Goal: Transaction & Acquisition: Purchase product/service

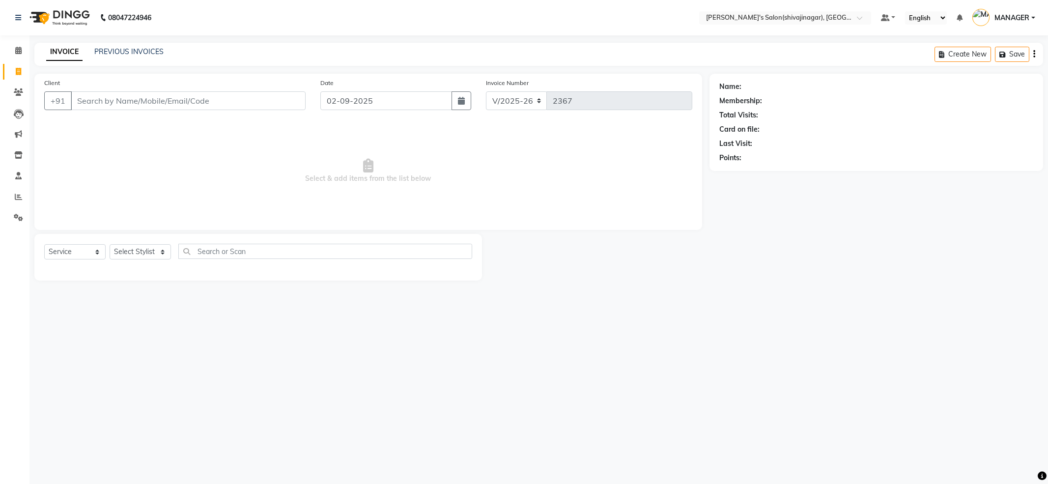
select select "4174"
select select "service"
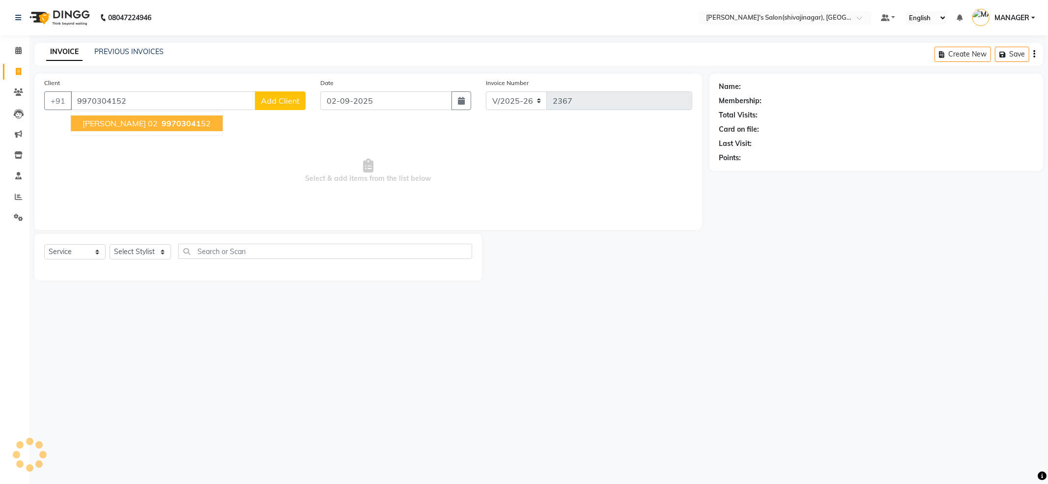
type input "9970304152"
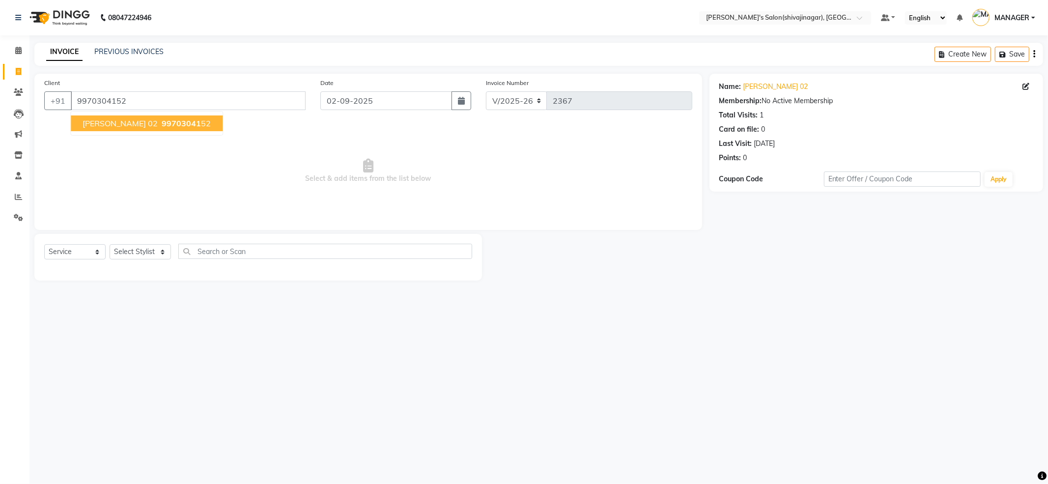
click at [147, 124] on button "[PERSON_NAME] 02 99703041 52" at bounding box center [147, 123] width 152 height 16
click at [154, 254] on select "Select Stylist [PERSON_NAME] R AKKI [PERSON_NAME] MANAGER MISS STAFF [PERSON_NA…" at bounding box center [140, 251] width 61 height 15
select select "64359"
click at [110, 244] on select "Select Stylist ABHI AKASH R AKKI HARRI KIRTI MANAGER MISS STAFF MONG'Z. NILOFER…" at bounding box center [140, 251] width 61 height 15
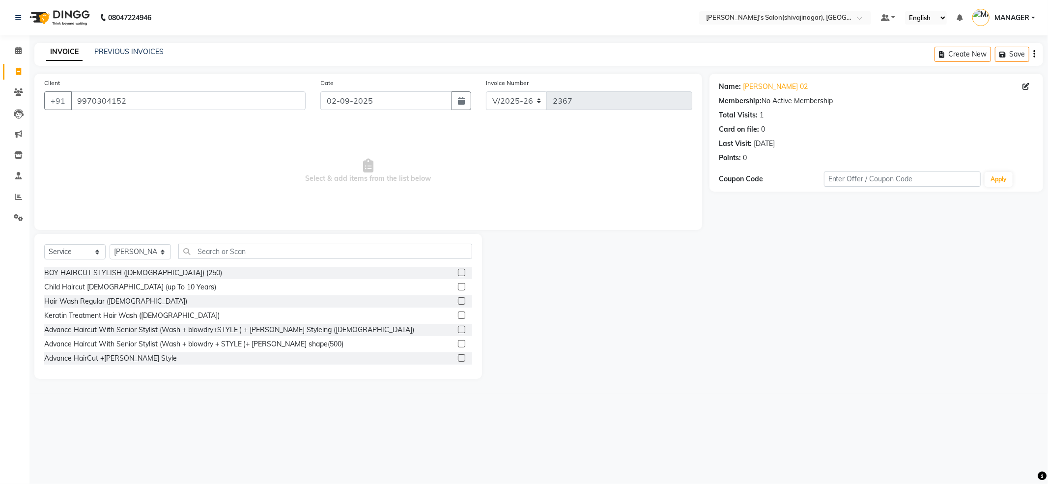
click at [190, 180] on span "Select & add items from the list below" at bounding box center [368, 171] width 648 height 98
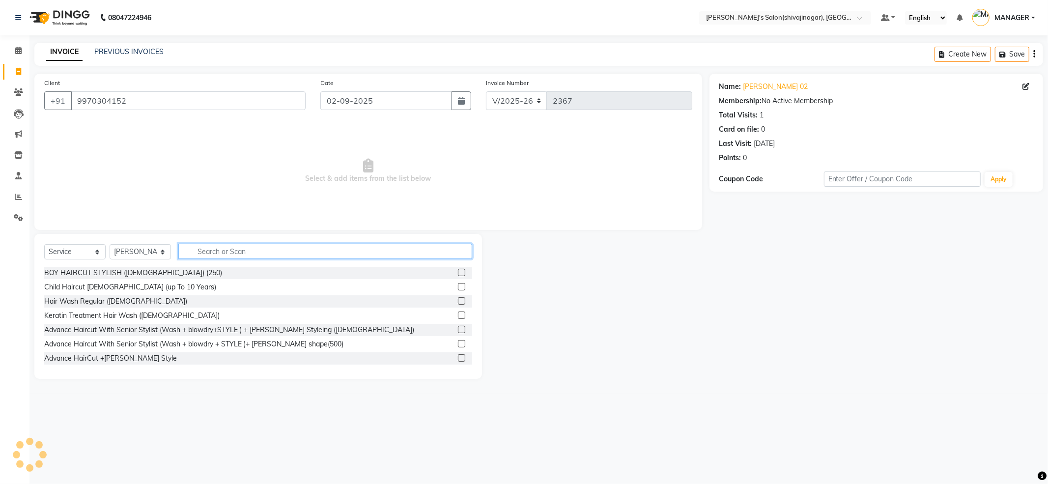
click at [241, 249] on input "text" at bounding box center [325, 251] width 294 height 15
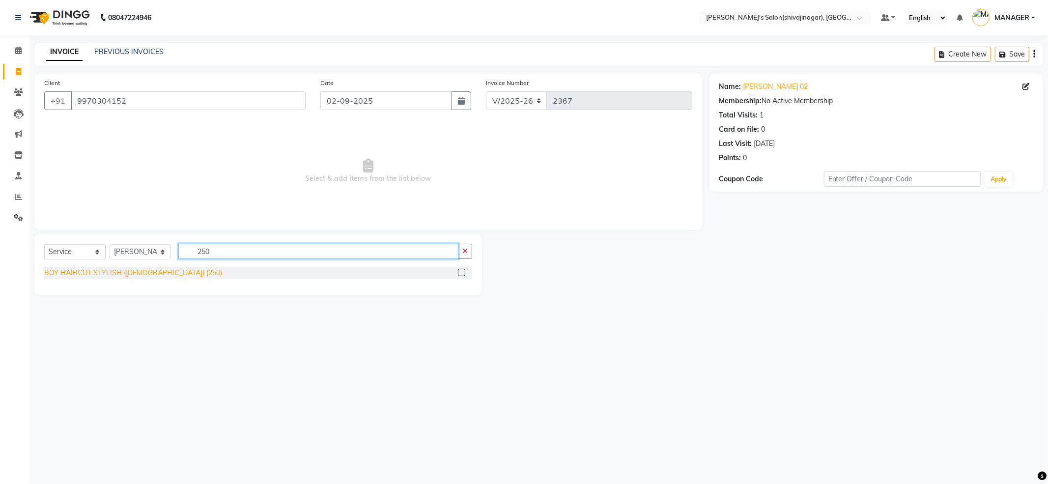
type input "250"
click at [144, 269] on div "BOY HAIRCUT STYLISH (Male) (250)" at bounding box center [133, 273] width 178 height 10
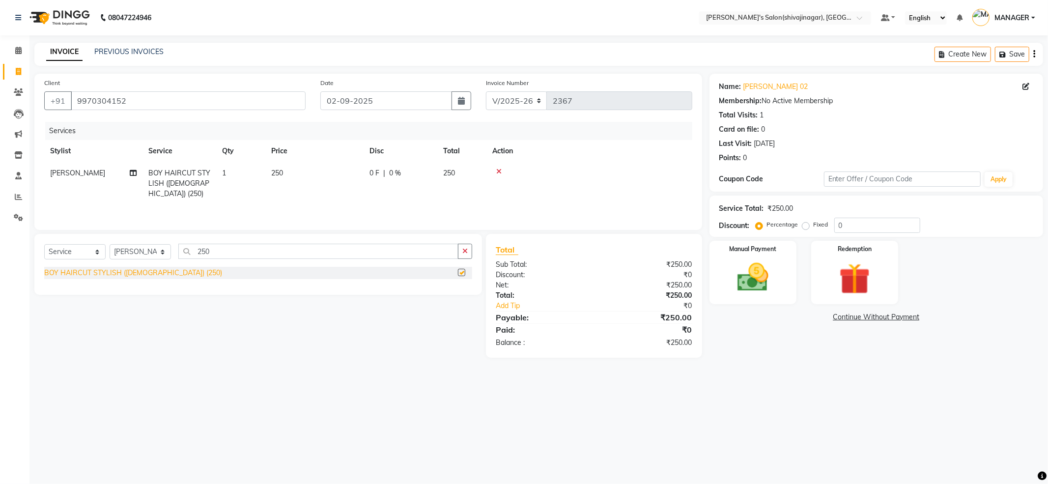
checkbox input "false"
click at [759, 276] on img at bounding box center [752, 277] width 53 height 37
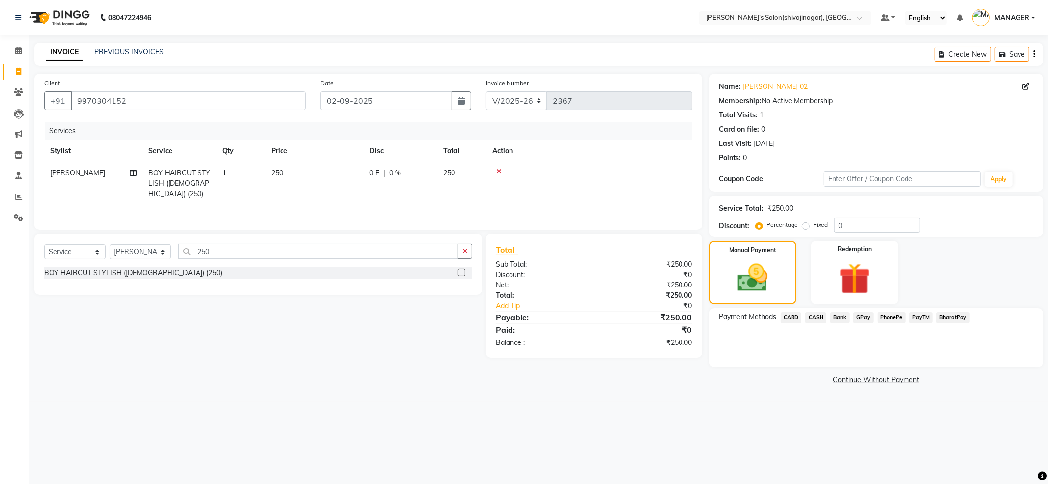
click at [923, 319] on span "PayTM" at bounding box center [921, 317] width 24 height 11
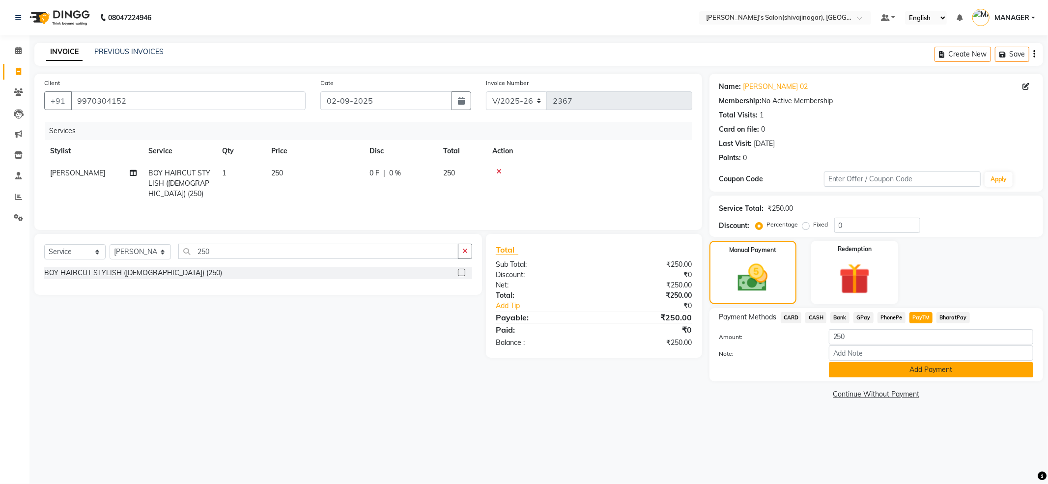
click at [940, 372] on button "Add Payment" at bounding box center [931, 369] width 204 height 15
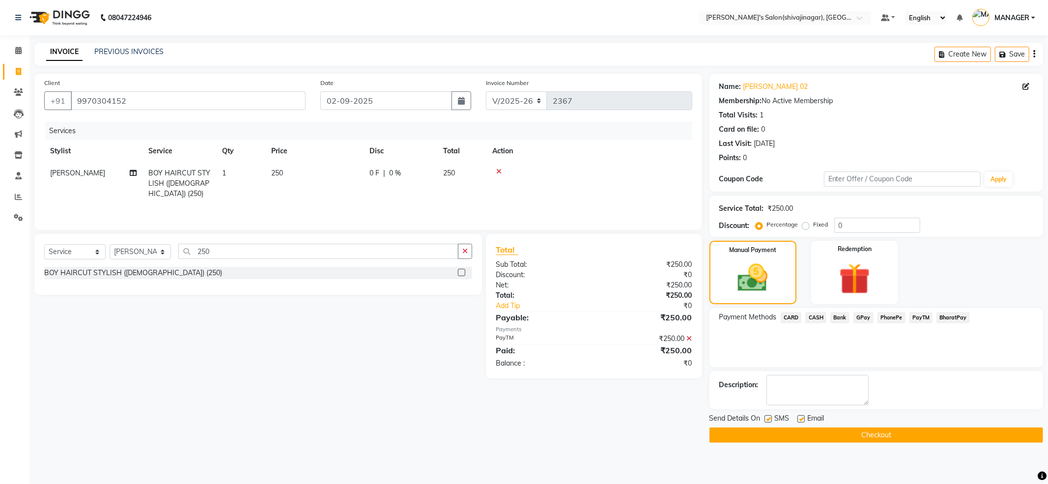
click at [922, 431] on button "Checkout" at bounding box center [875, 434] width 333 height 15
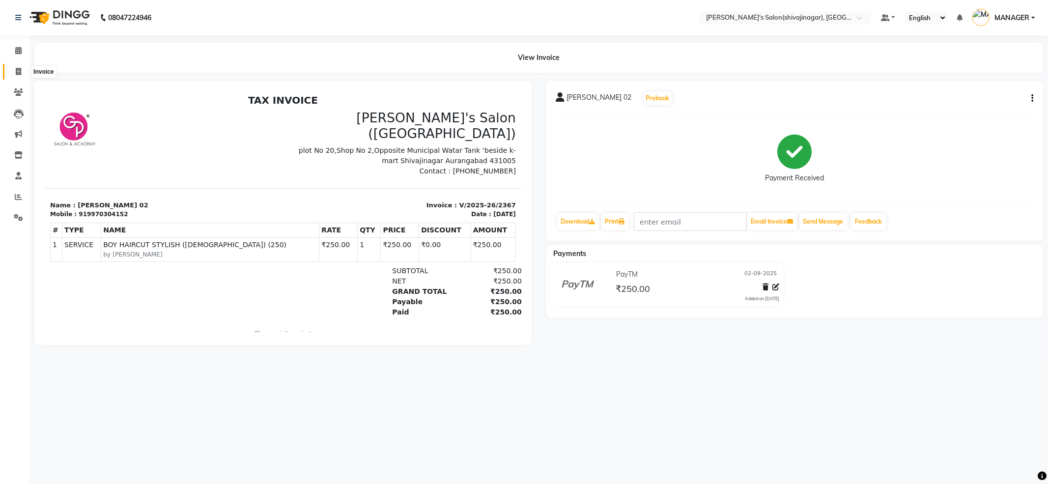
click at [18, 74] on icon at bounding box center [18, 71] width 5 height 7
select select "service"
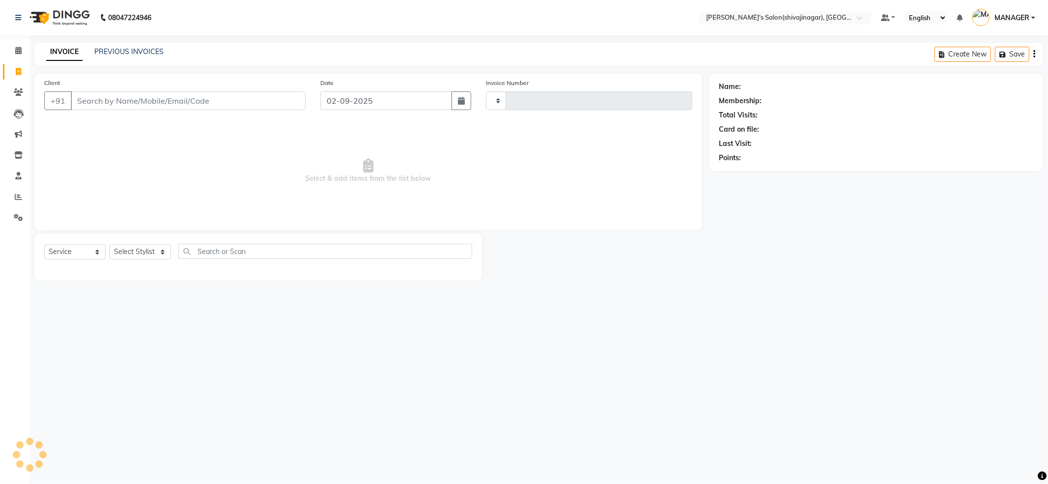
type input "2368"
select select "4174"
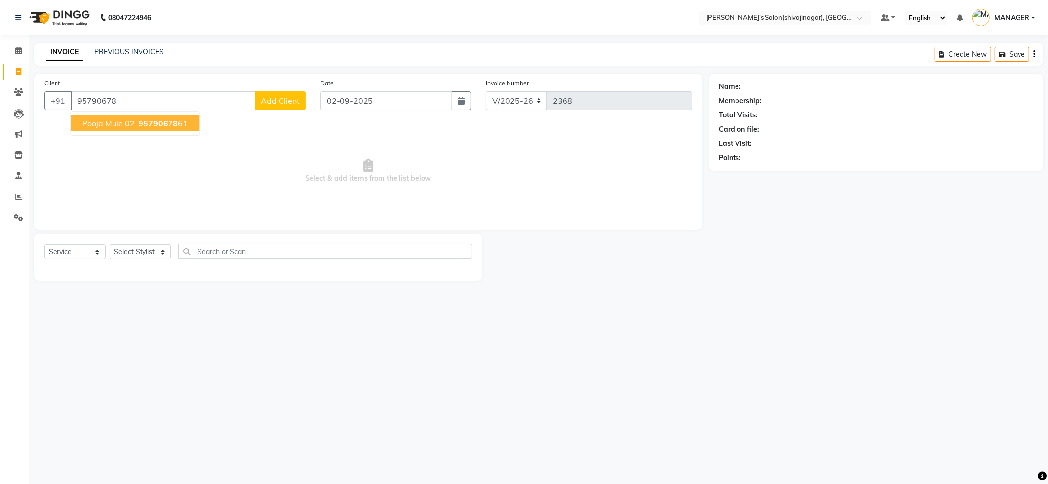
click at [111, 126] on span "pooja mule 02" at bounding box center [109, 123] width 52 height 10
type input "9579067861"
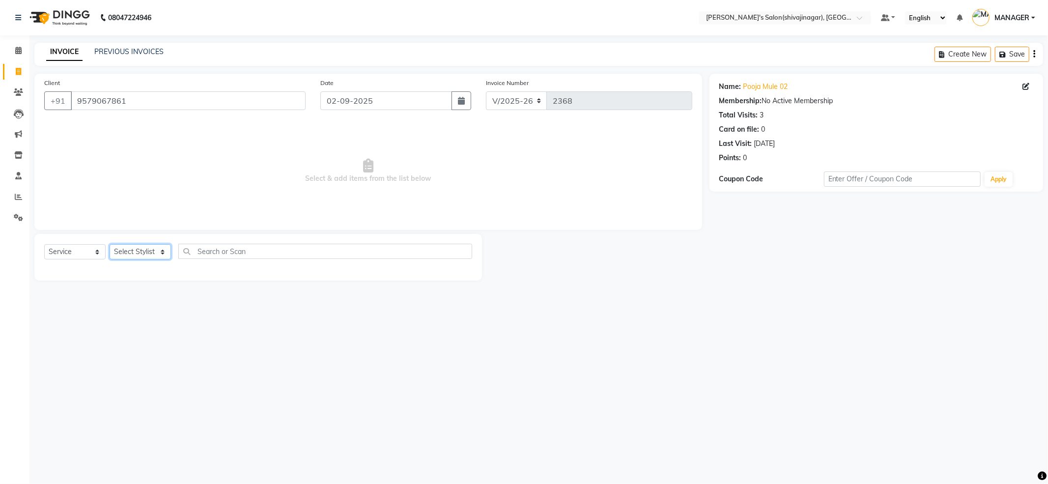
click at [144, 248] on select "Select Stylist ABHI AKASH R AKKI HARRI KIRTI MANAGER MISS STAFF MONG'Z. NILOFER…" at bounding box center [140, 251] width 61 height 15
select select "24666"
click at [110, 244] on select "Select Stylist ABHI AKASH R AKKI HARRI KIRTI MANAGER MISS STAFF MONG'Z. NILOFER…" at bounding box center [140, 251] width 61 height 15
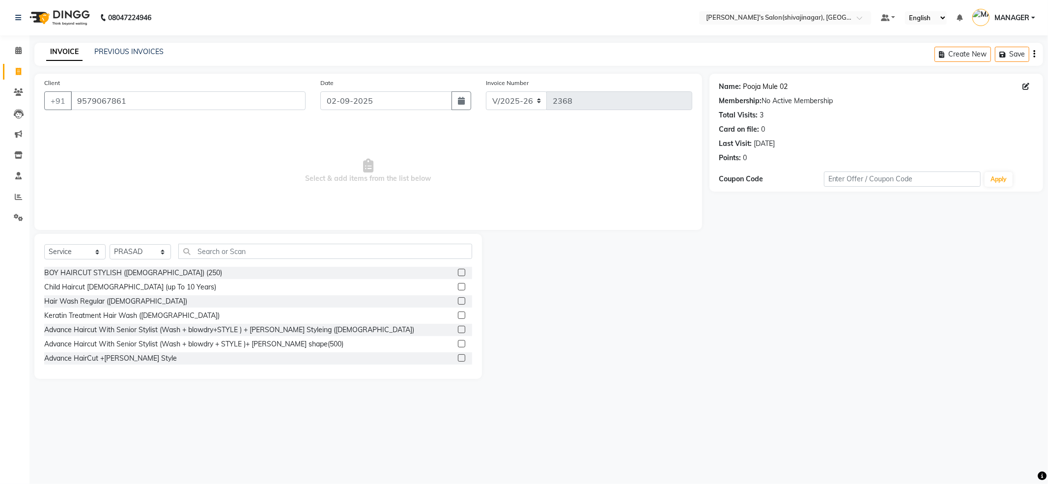
click at [767, 85] on link "Pooja Mule 02" at bounding box center [765, 87] width 45 height 10
click at [193, 249] on input "text" at bounding box center [325, 251] width 294 height 15
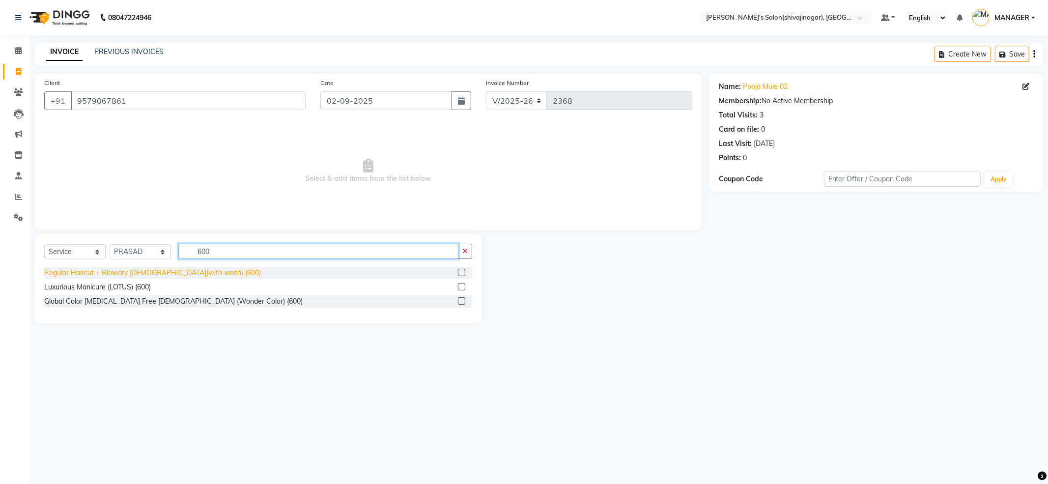
type input "600"
click at [65, 273] on div "Regular Haircut + Blowdry FEMALE(with wash) (600)" at bounding box center [152, 273] width 217 height 10
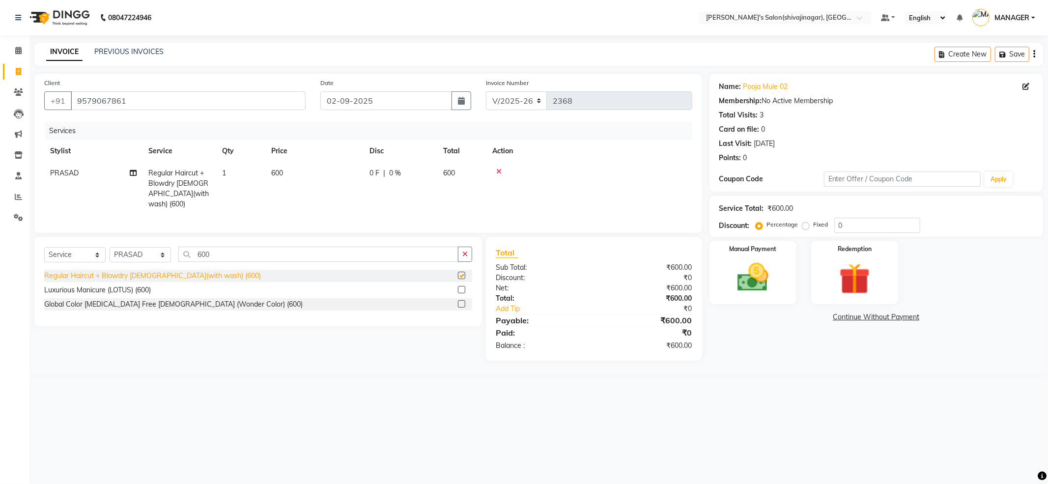
checkbox input "false"
click at [786, 254] on div "Manual Payment" at bounding box center [752, 272] width 90 height 66
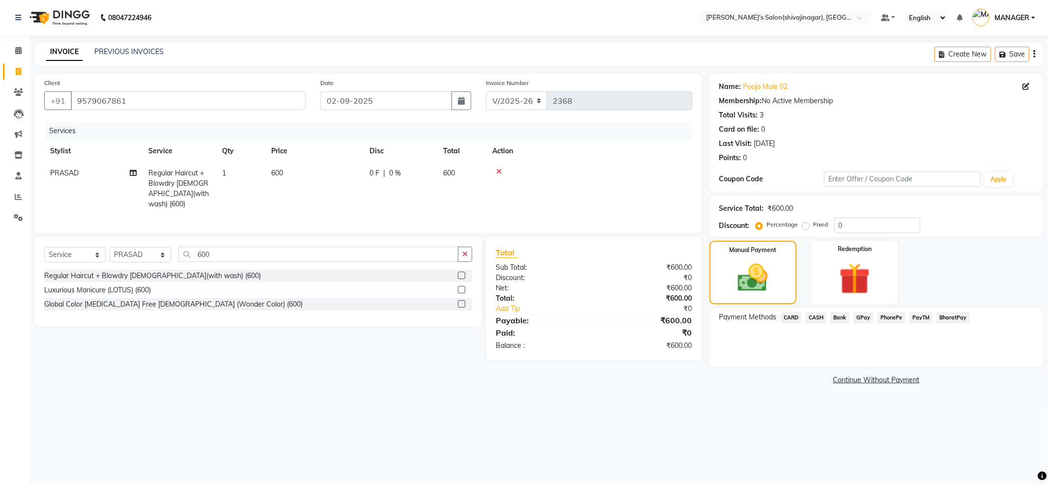
click at [916, 322] on span "PayTM" at bounding box center [921, 317] width 24 height 11
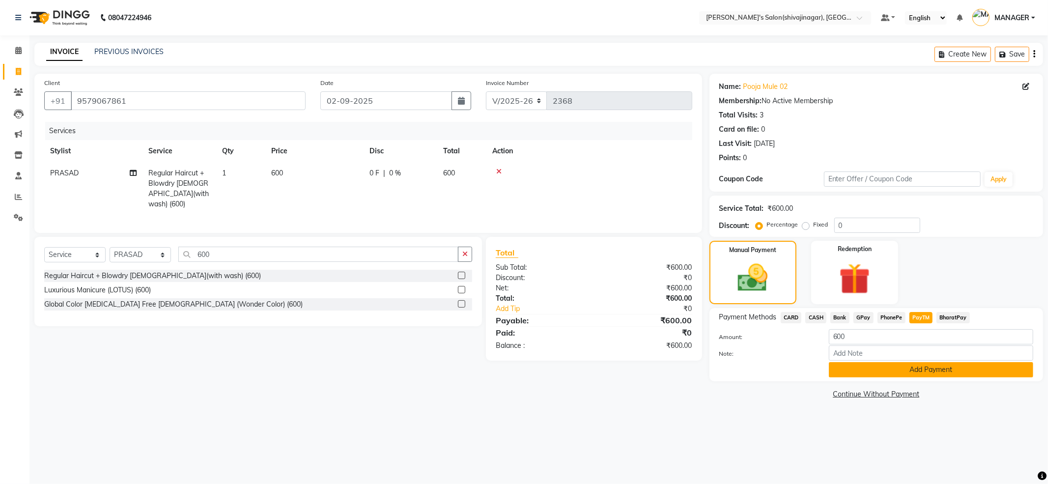
click at [918, 368] on button "Add Payment" at bounding box center [931, 369] width 204 height 15
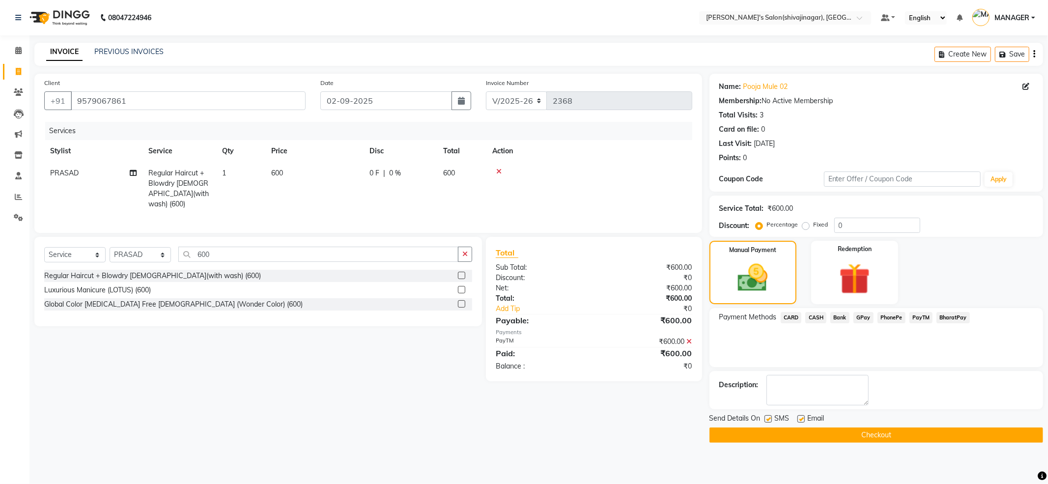
click at [887, 437] on button "Checkout" at bounding box center [875, 434] width 333 height 15
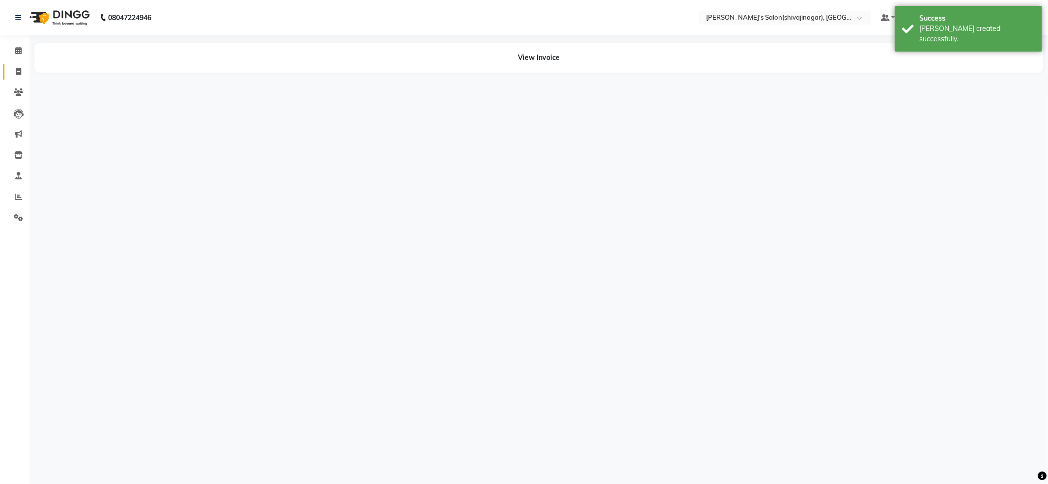
click at [20, 65] on link "Invoice" at bounding box center [15, 72] width 24 height 16
click at [20, 66] on span at bounding box center [18, 71] width 17 height 11
click at [19, 67] on span at bounding box center [18, 71] width 17 height 11
select select "service"
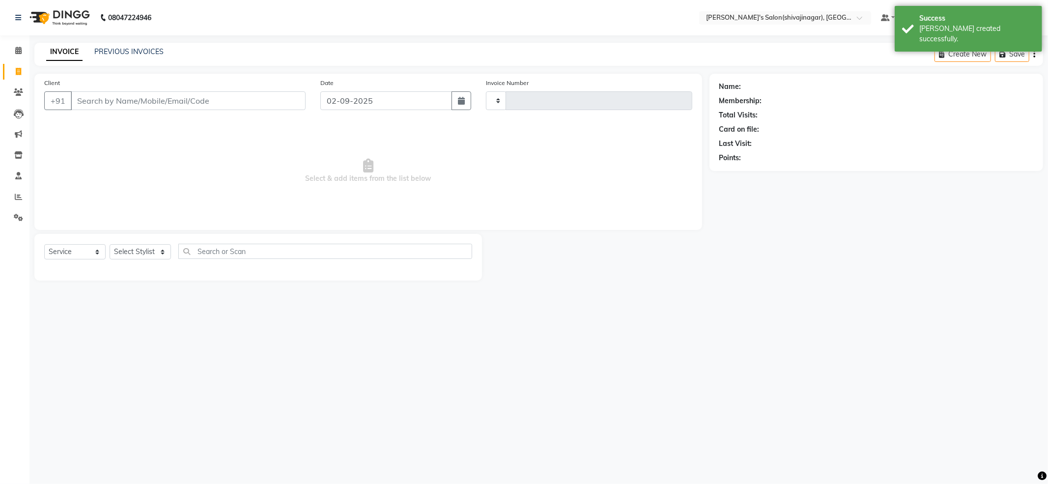
click at [111, 56] on div "PREVIOUS INVOICES" at bounding box center [128, 52] width 69 height 10
type input "2369"
select select "4174"
click at [14, 73] on span at bounding box center [18, 71] width 17 height 11
select select "service"
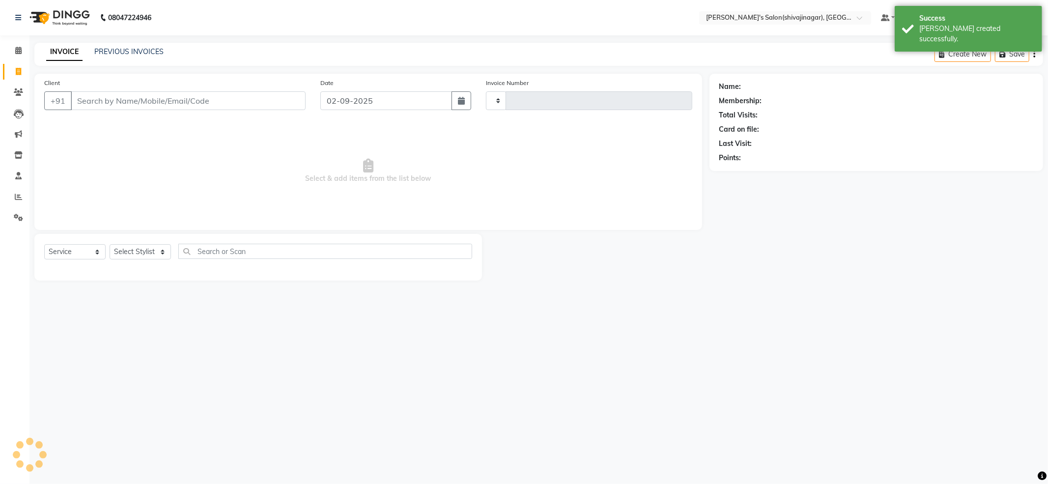
type input "2369"
select select "4174"
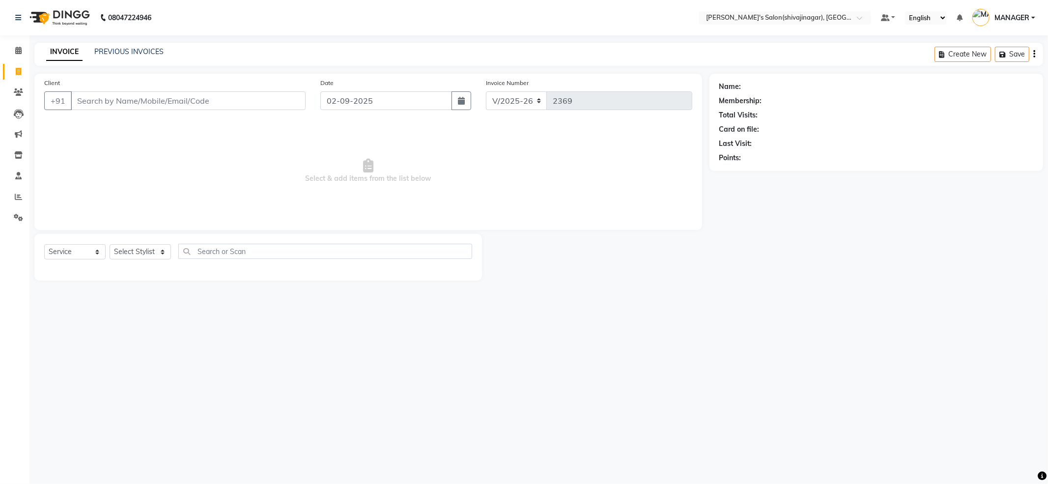
click at [173, 101] on input "Client" at bounding box center [188, 100] width 235 height 19
click at [150, 250] on select "Select Stylist ABHI AKASH R AKKI HARRI KIRTI MANAGER MISS STAFF MONG'Z. NILOFER…" at bounding box center [140, 251] width 61 height 15
select select "64359"
click at [110, 244] on select "Select Stylist ABHI AKASH R AKKI HARRI KIRTI MANAGER MISS STAFF MONG'Z. NILOFER…" at bounding box center [140, 251] width 61 height 15
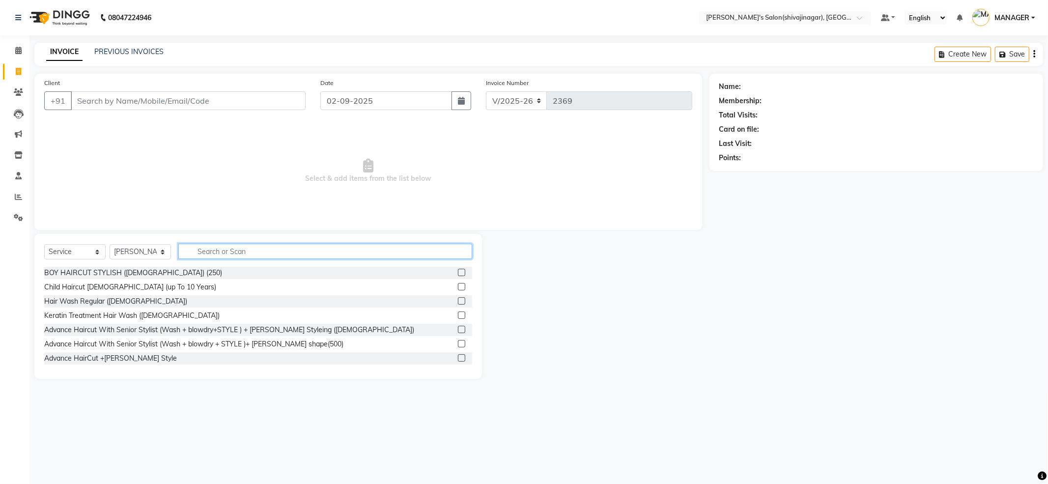
click at [281, 248] on input "text" at bounding box center [325, 251] width 294 height 15
click at [221, 97] on input "Client" at bounding box center [188, 100] width 235 height 19
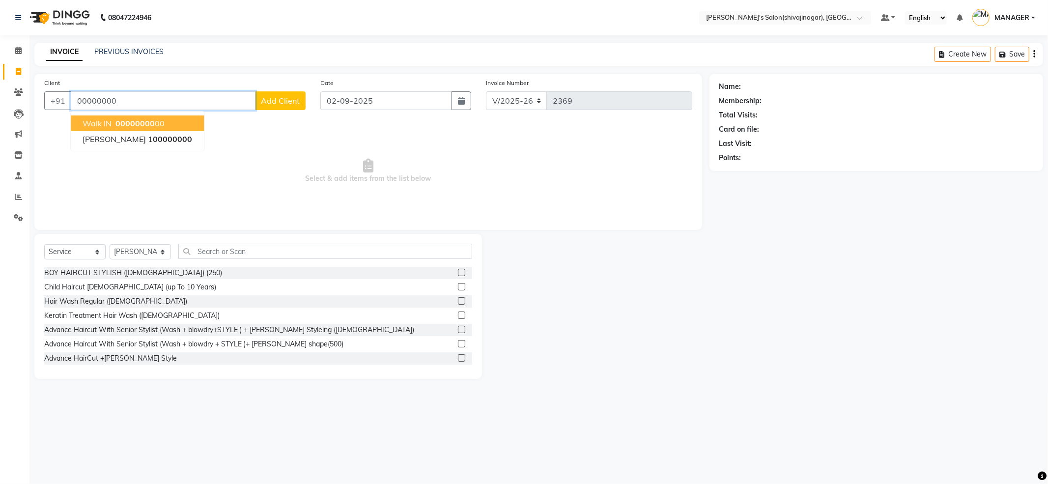
click at [126, 120] on span "00000000" at bounding box center [134, 123] width 39 height 10
type input "0000000000"
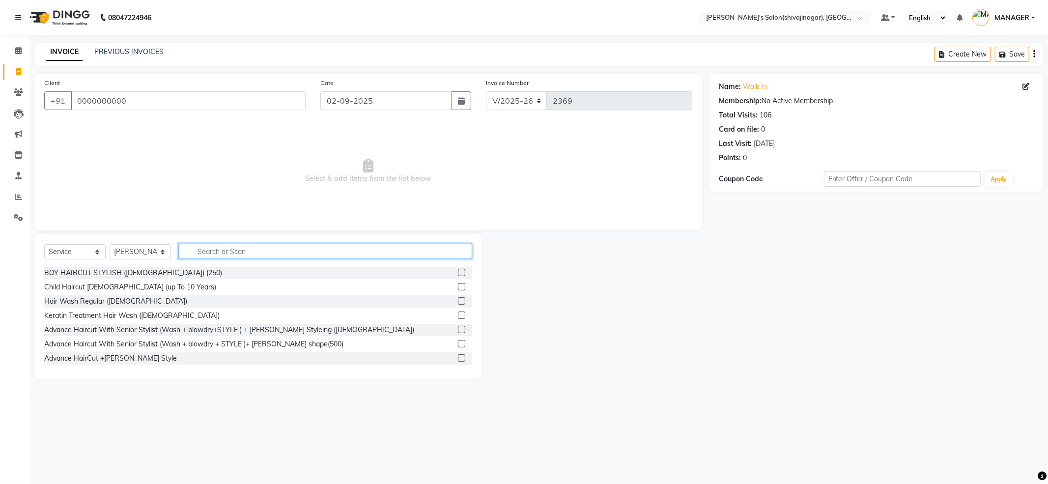
click at [219, 254] on input "text" at bounding box center [325, 251] width 294 height 15
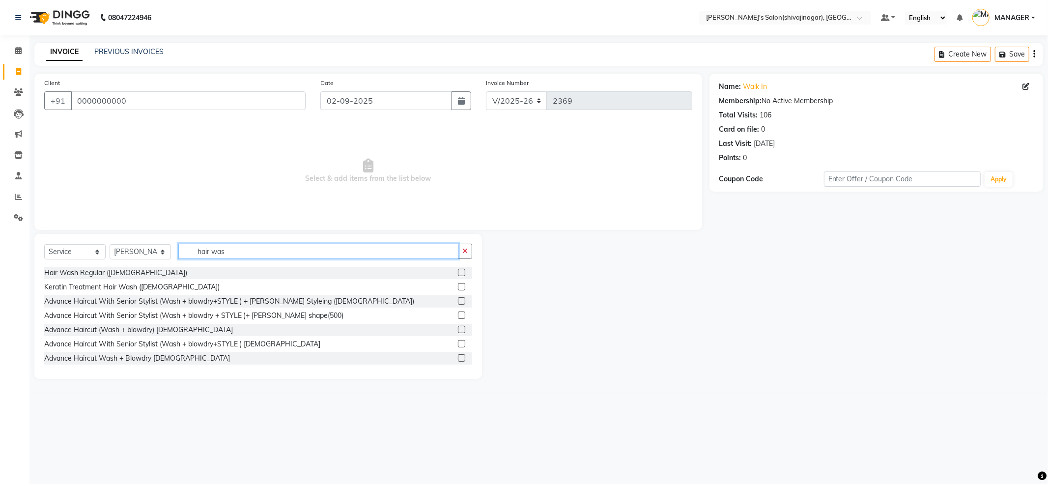
type input "hair was"
click at [83, 267] on div "Hair Wash Regular (MALE)" at bounding box center [258, 273] width 428 height 12
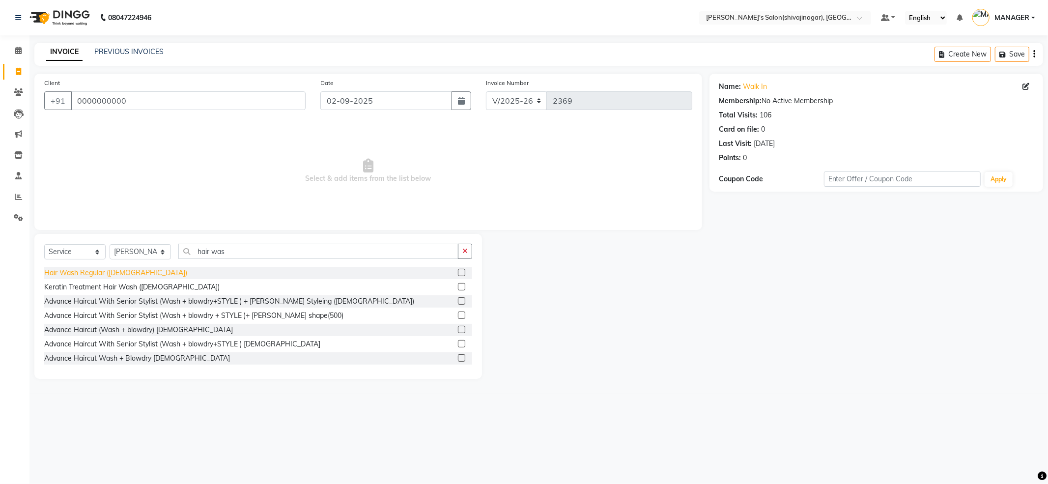
click at [83, 277] on div "Hair Wash Regular (MALE)" at bounding box center [115, 273] width 143 height 10
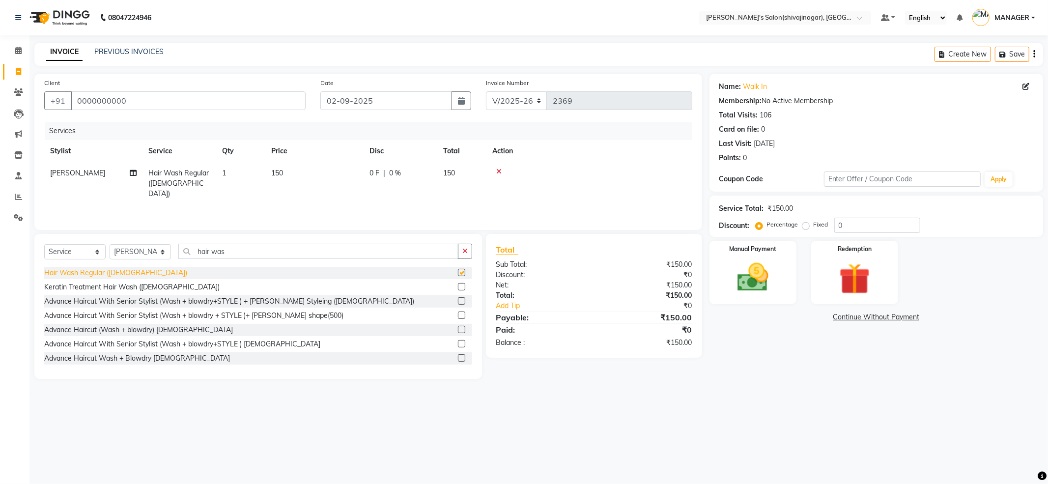
checkbox input "false"
click at [496, 169] on icon at bounding box center [498, 171] width 5 height 7
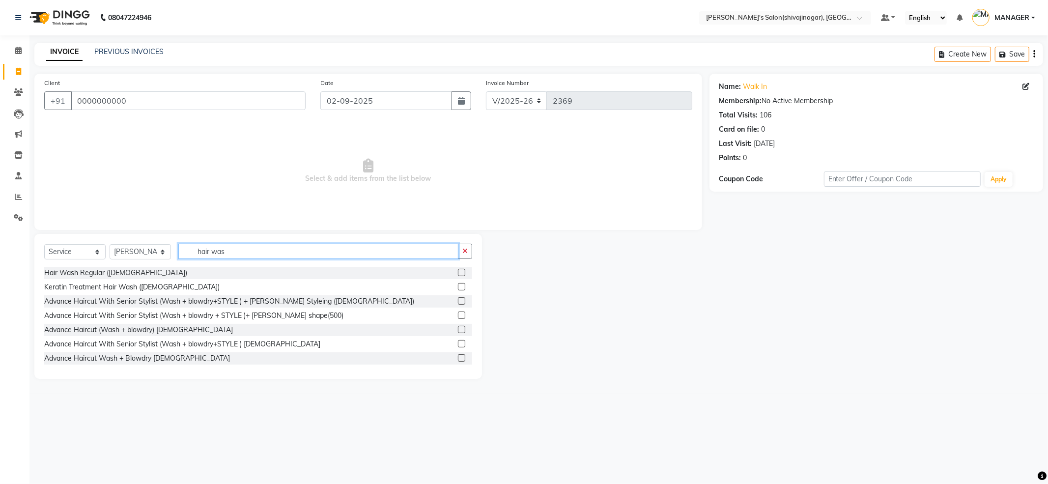
click at [317, 250] on input "hair was" at bounding box center [318, 251] width 280 height 15
type input "h"
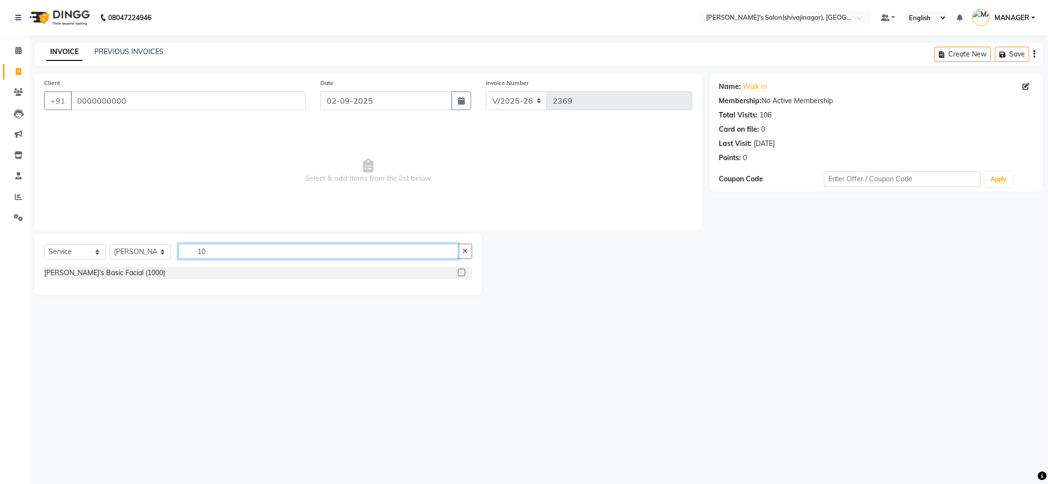
type input "1"
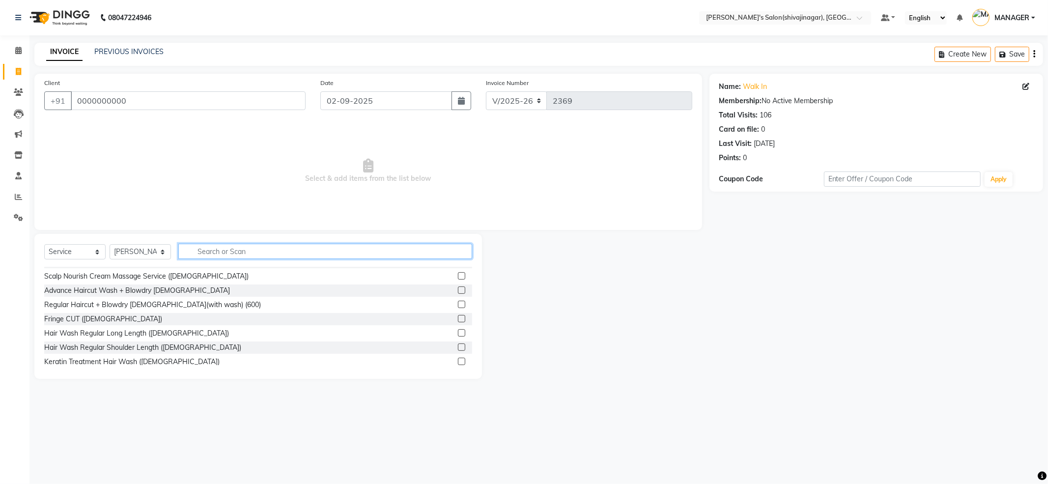
scroll to position [393, 0]
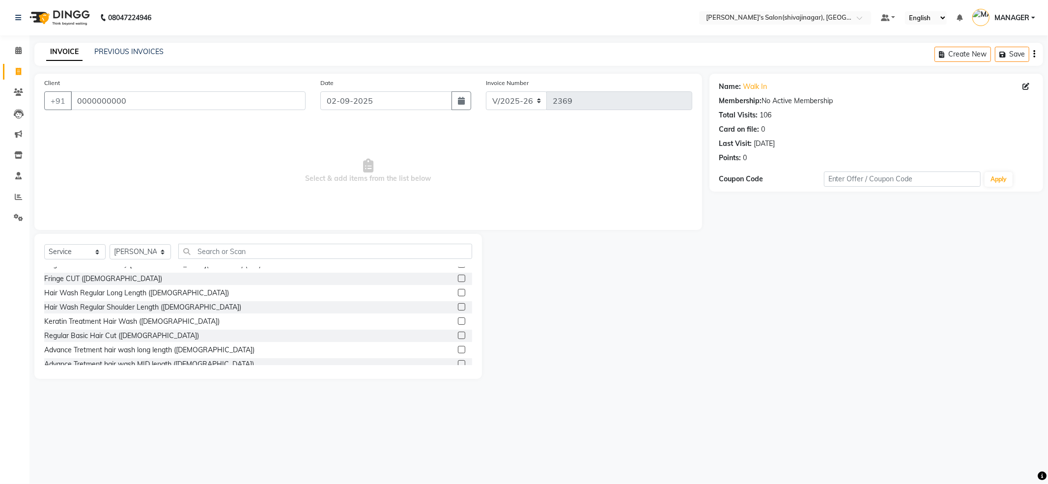
click at [163, 110] on div "+91 0000000000" at bounding box center [174, 100] width 261 height 19
click at [162, 103] on input "0000000000" at bounding box center [188, 100] width 235 height 19
type input "0"
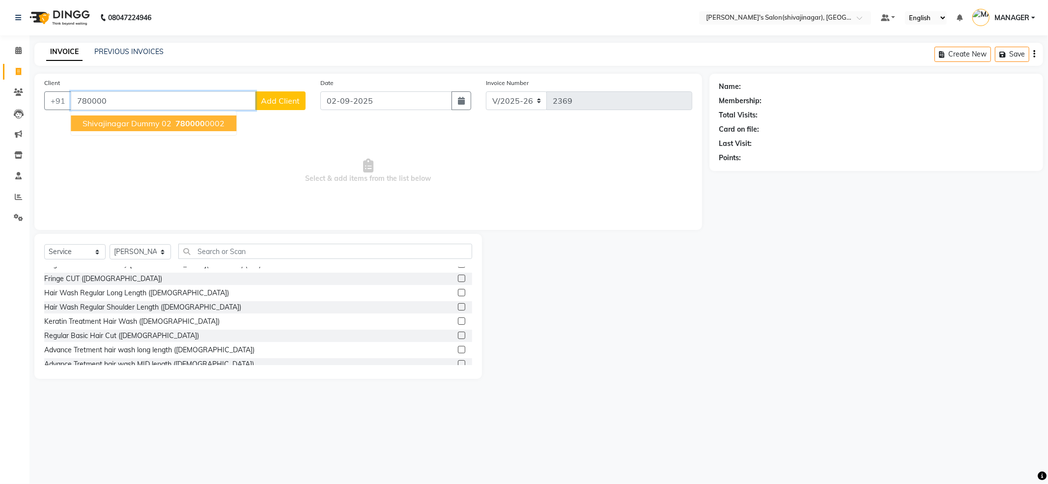
click at [124, 124] on span "shivajinagar dummy 02" at bounding box center [127, 123] width 89 height 10
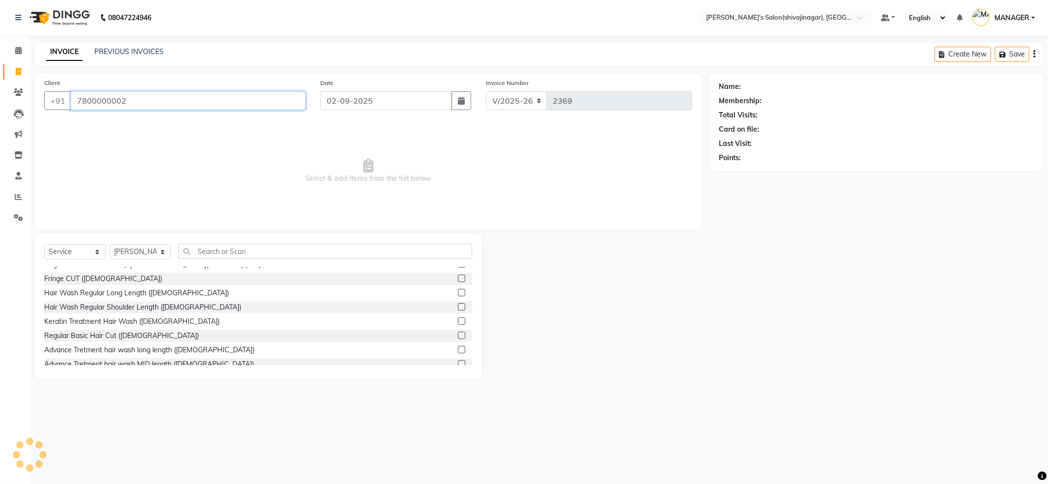
type input "7800000002"
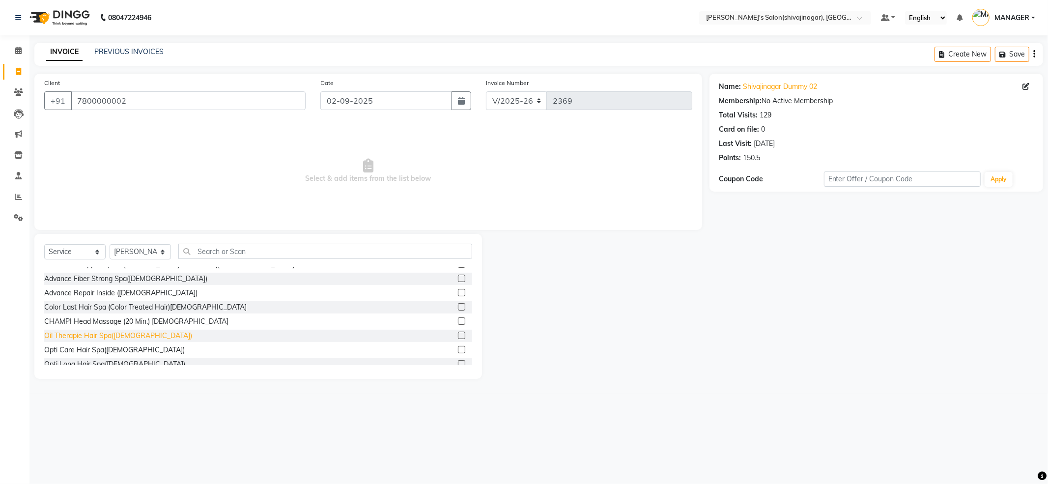
scroll to position [0, 0]
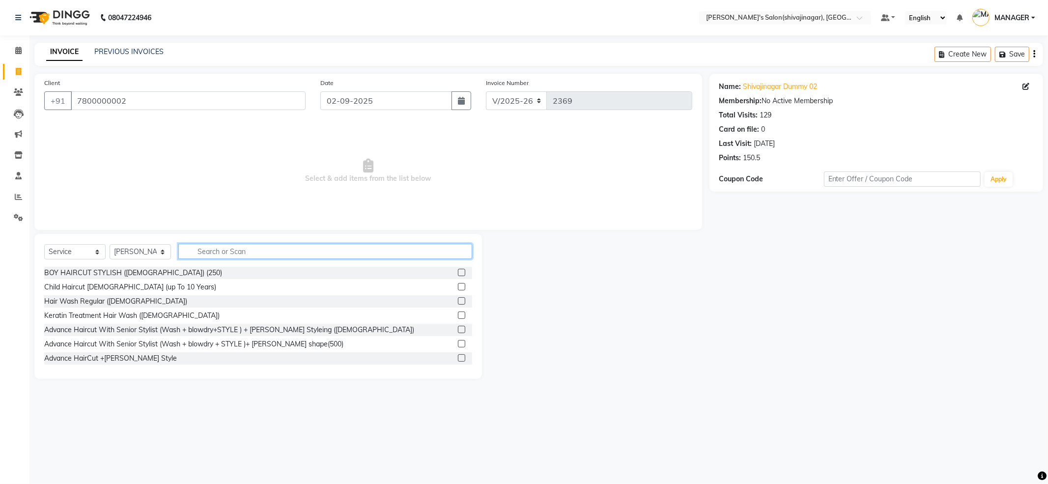
drag, startPoint x: 233, startPoint y: 254, endPoint x: 238, endPoint y: 242, distance: 13.2
click at [234, 252] on input "text" at bounding box center [325, 251] width 294 height 15
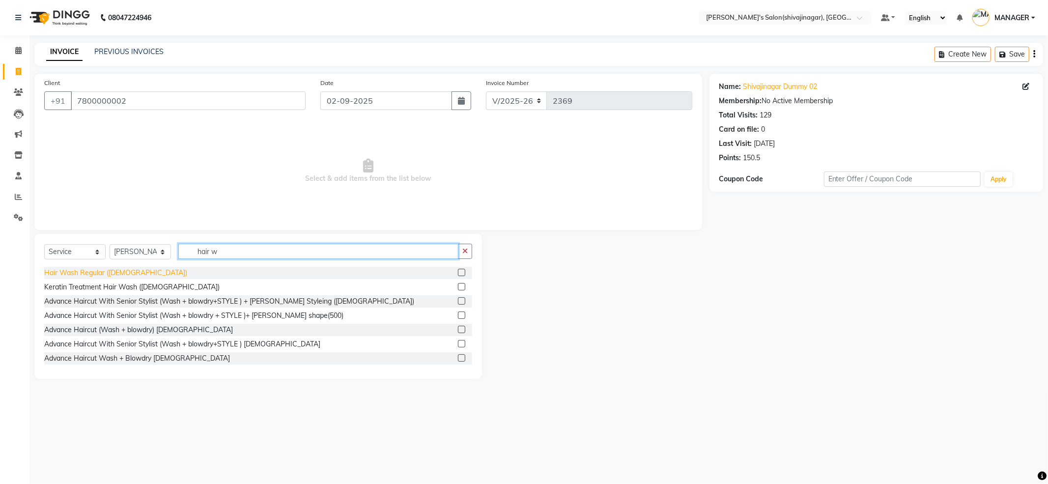
type input "hair w"
click at [117, 272] on div "Hair Wash Regular (MALE)" at bounding box center [115, 273] width 143 height 10
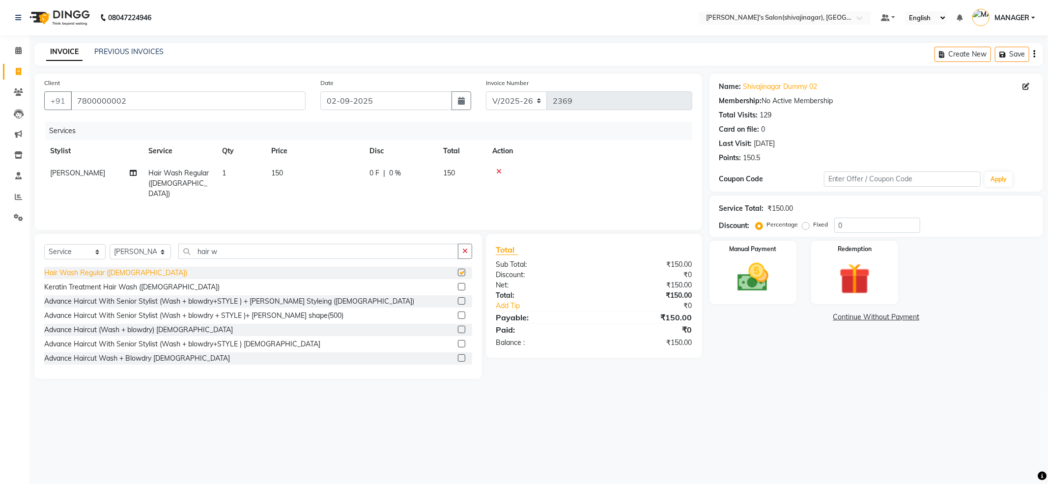
checkbox input "false"
click at [285, 169] on td "150" at bounding box center [314, 183] width 98 height 43
select select "64359"
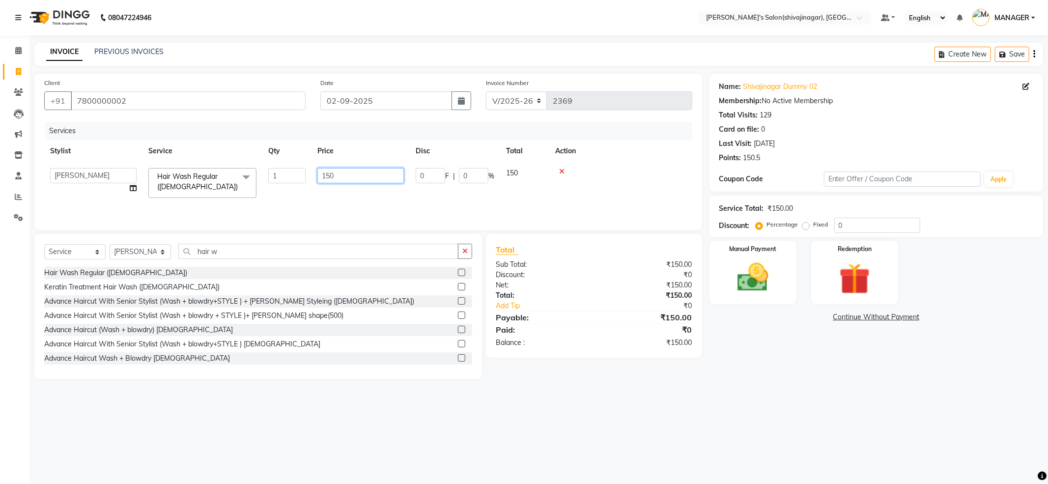
drag, startPoint x: 342, startPoint y: 177, endPoint x: 297, endPoint y: 150, distance: 52.6
click at [293, 172] on tr "ABHI AKASH R AKKI HARRI KIRTI MANAGER MISS STAFF MONG'Z. NILOFER PALLAVI PRASAD…" at bounding box center [368, 183] width 648 height 42
type input "100"
drag, startPoint x: 301, startPoint y: 339, endPoint x: 331, endPoint y: 364, distance: 39.4
click at [314, 352] on div "Hair Wash Regular (MALE) Keratin Treatment Hair Wash (MALE) Advance Haircut Wit…" at bounding box center [258, 316] width 428 height 98
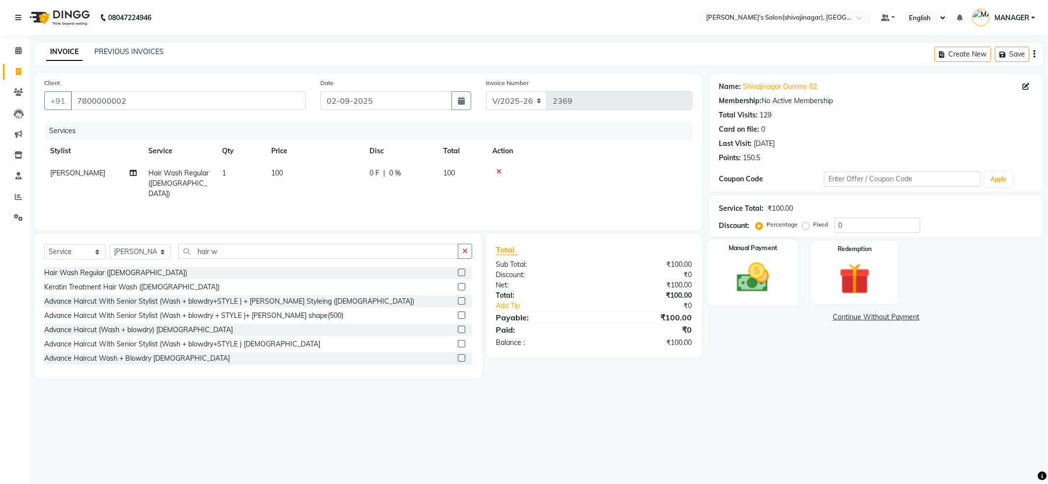
click at [784, 288] on div "Manual Payment" at bounding box center [752, 272] width 90 height 66
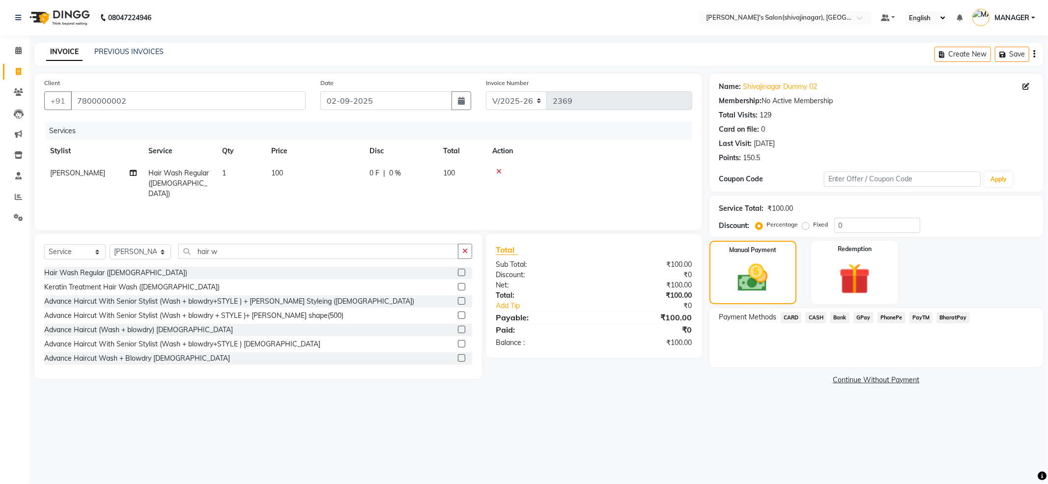
click at [818, 321] on span "CASH" at bounding box center [815, 317] width 21 height 11
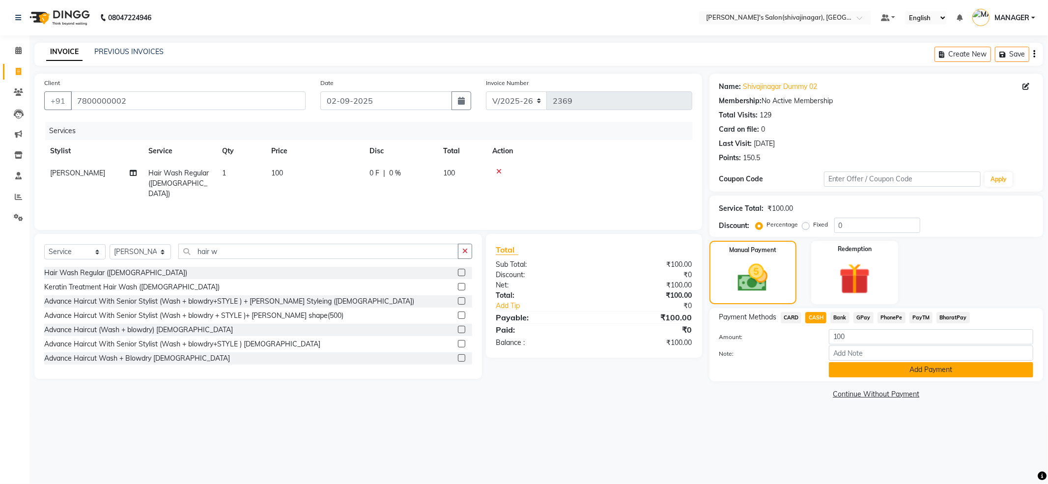
click at [837, 370] on button "Add Payment" at bounding box center [931, 369] width 204 height 15
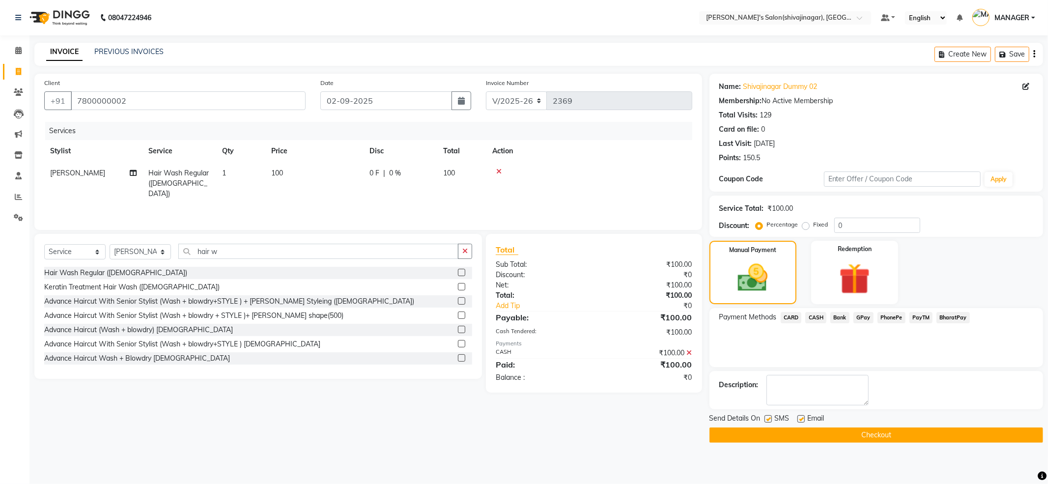
click at [843, 435] on button "Checkout" at bounding box center [875, 434] width 333 height 15
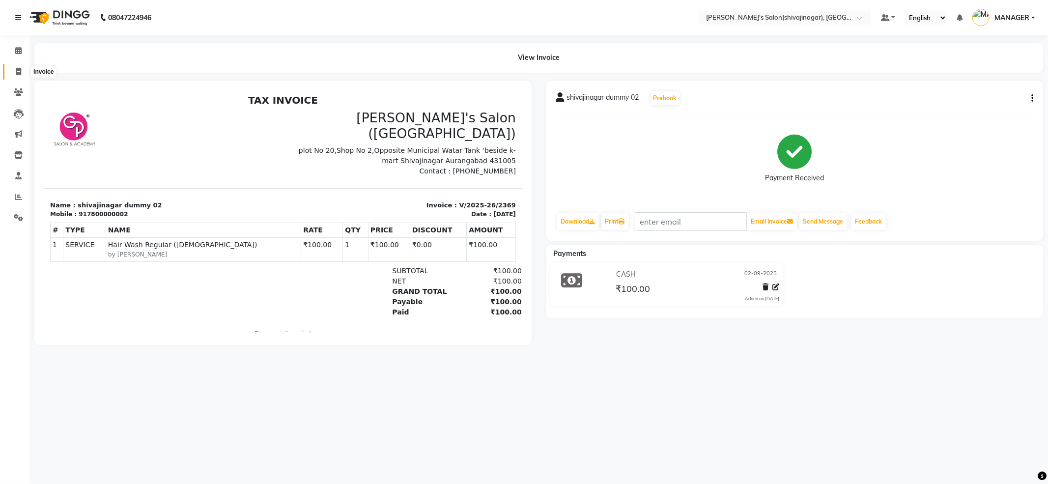
drag, startPoint x: 21, startPoint y: 65, endPoint x: 30, endPoint y: 68, distance: 10.1
click at [21, 66] on span at bounding box center [18, 71] width 17 height 11
select select "service"
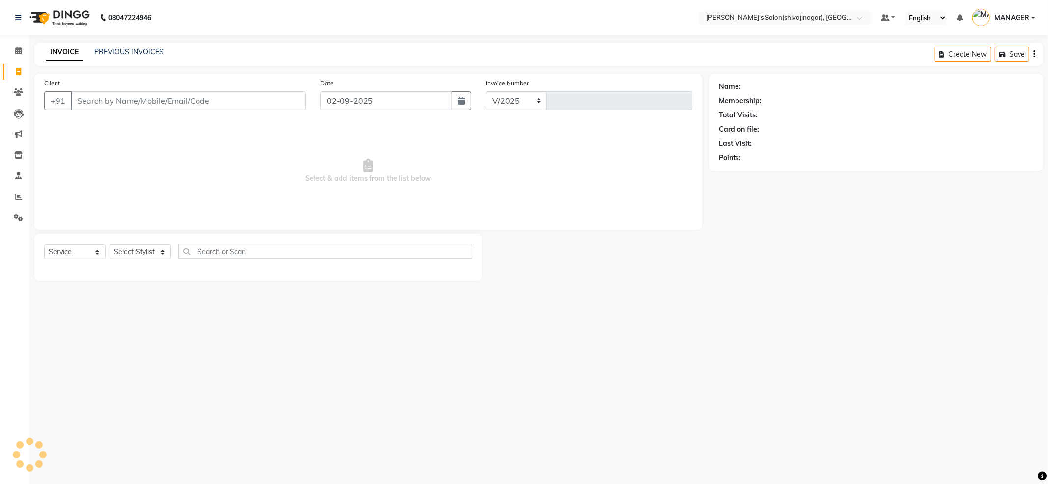
click at [85, 84] on div "Client +91" at bounding box center [175, 98] width 276 height 40
select select "4174"
type input "2370"
click at [109, 108] on input "Client" at bounding box center [188, 100] width 235 height 19
click at [111, 108] on input "Client" at bounding box center [188, 100] width 235 height 19
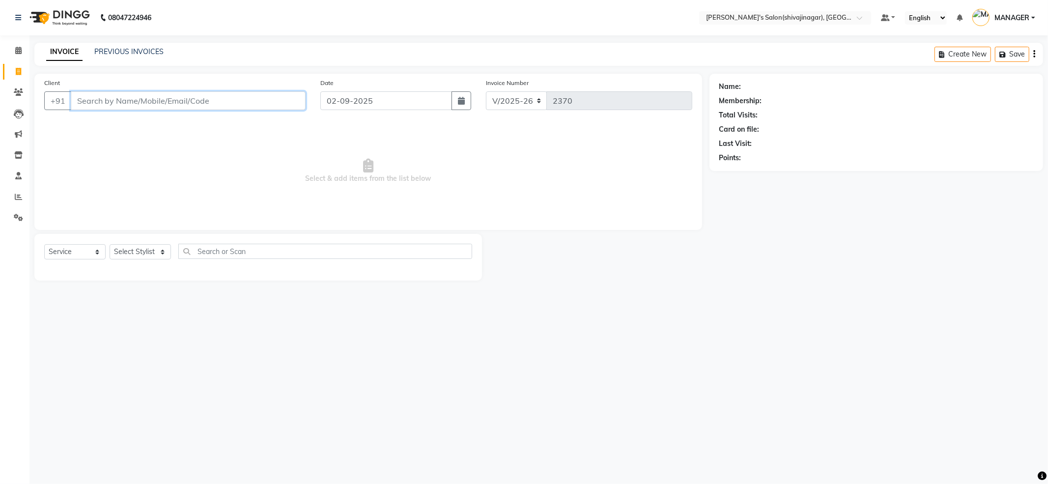
click at [111, 108] on input "Client" at bounding box center [188, 100] width 235 height 19
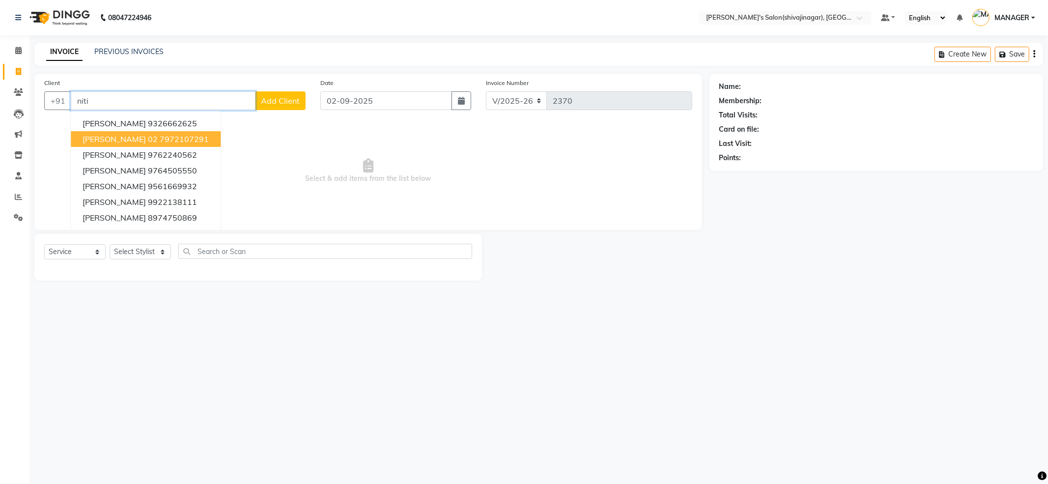
click at [114, 142] on span "[PERSON_NAME] 02" at bounding box center [120, 139] width 75 height 10
type input "7972107291"
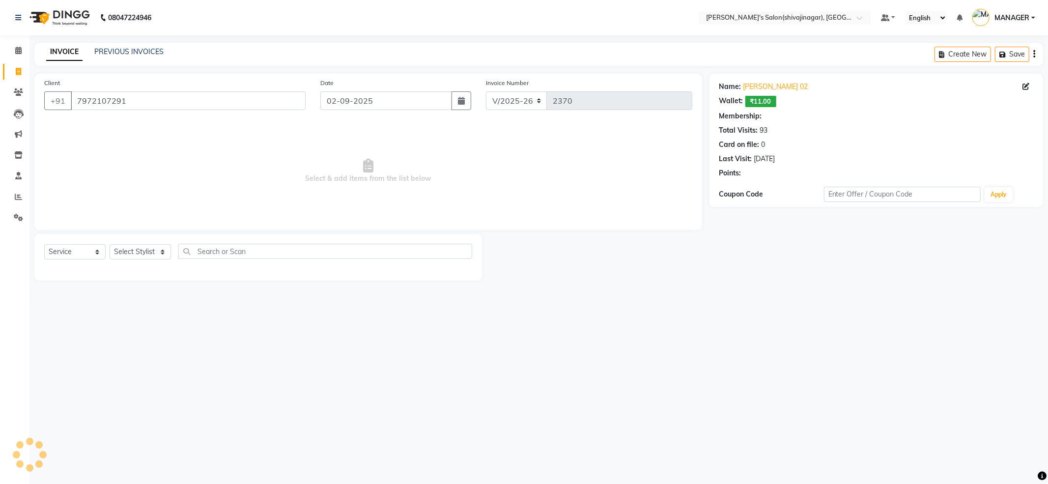
select select "1: Object"
click at [756, 89] on link "Nitin Patil 02" at bounding box center [775, 87] width 65 height 10
drag, startPoint x: 122, startPoint y: 250, endPoint x: 126, endPoint y: 244, distance: 7.1
click at [122, 250] on select "Select Stylist ABHI AKASH R AKKI HARRI KIRTI MANAGER MISS STAFF MONG'Z. NILOFER…" at bounding box center [140, 251] width 61 height 15
select select "21636"
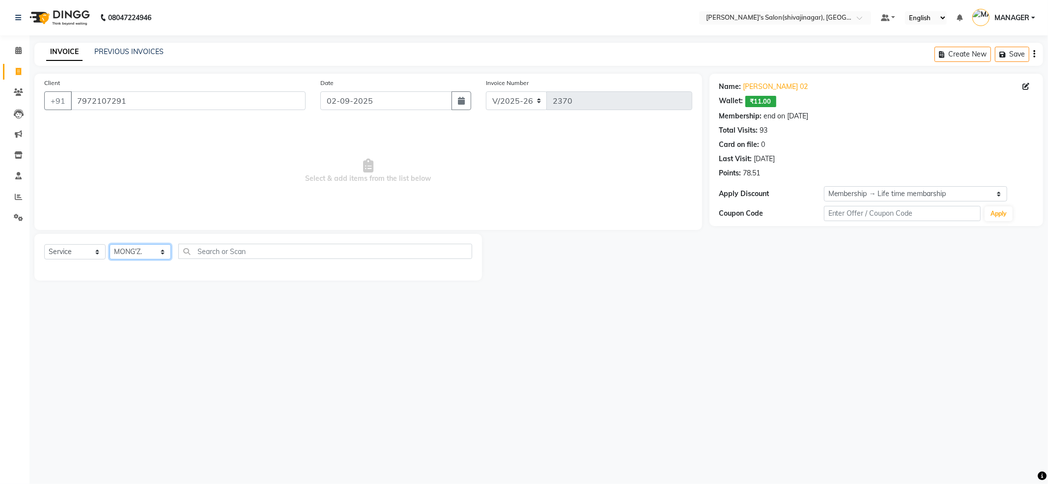
click at [110, 244] on select "Select Stylist ABHI AKASH R AKKI HARRI KIRTI MANAGER MISS STAFF MONG'Z. NILOFER…" at bounding box center [140, 251] width 61 height 15
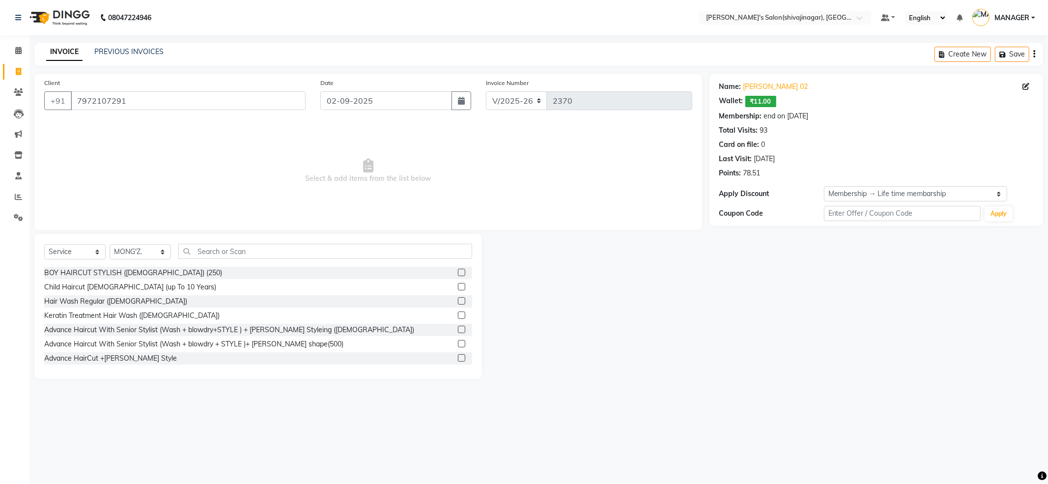
click at [236, 241] on div "Select Service Product Membership Package Voucher Prepaid Gift Card Select Styl…" at bounding box center [257, 306] width 447 height 145
click at [236, 248] on input "text" at bounding box center [325, 251] width 294 height 15
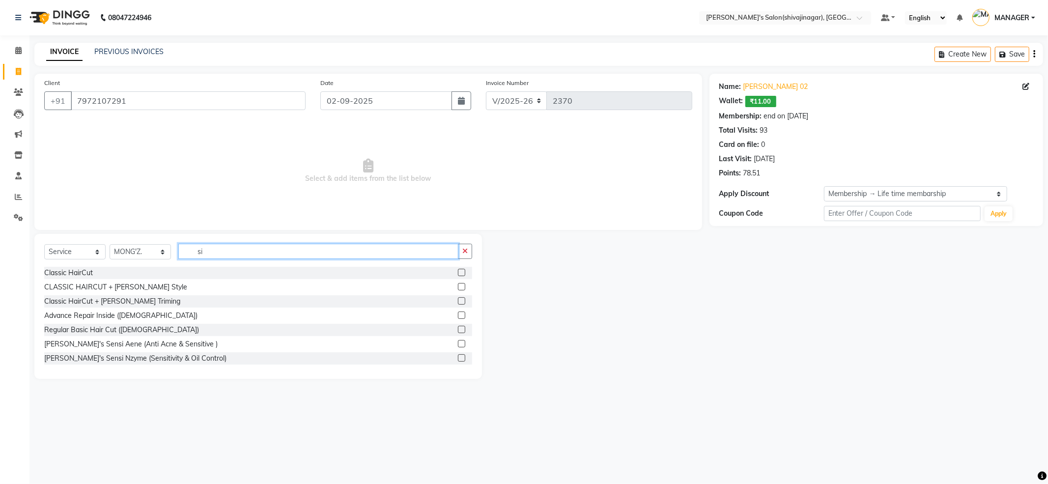
type input "si"
click at [52, 255] on select "Select Service Product Membership Package Voucher Prepaid Gift Card" at bounding box center [74, 251] width 61 height 15
select select "product"
click at [44, 244] on select "Select Service Product Membership Package Voucher Prepaid Gift Card" at bounding box center [74, 251] width 61 height 15
click at [205, 257] on input "si" at bounding box center [318, 251] width 280 height 15
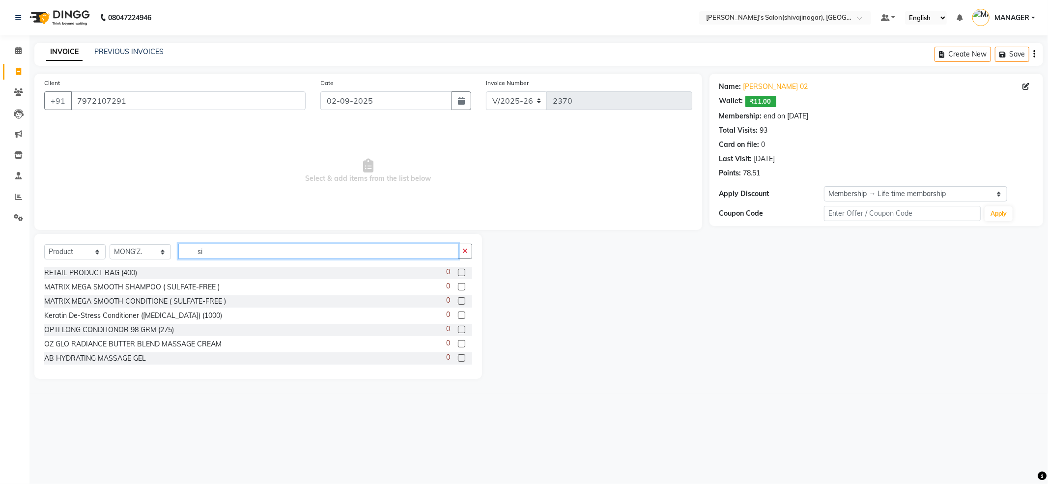
click at [207, 256] on input "si" at bounding box center [318, 251] width 280 height 15
click at [222, 253] on input "si" at bounding box center [318, 251] width 280 height 15
click at [222, 248] on input "si" at bounding box center [318, 251] width 280 height 15
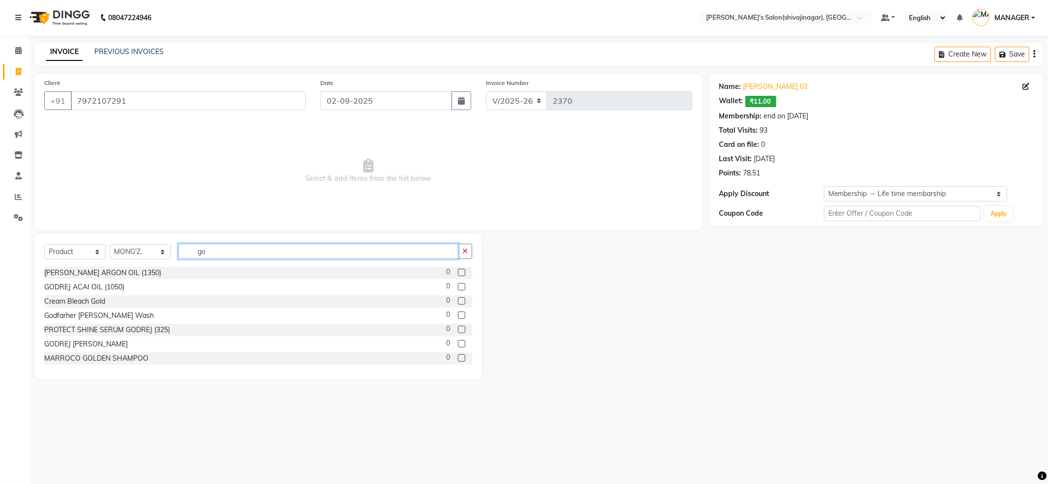
click at [214, 257] on input "go" at bounding box center [318, 251] width 280 height 15
drag, startPoint x: 214, startPoint y: 257, endPoint x: 205, endPoint y: 260, distance: 9.2
click at [205, 260] on div "Select Service Product Membership Package Voucher Prepaid Gift Card Select Styl…" at bounding box center [258, 255] width 428 height 23
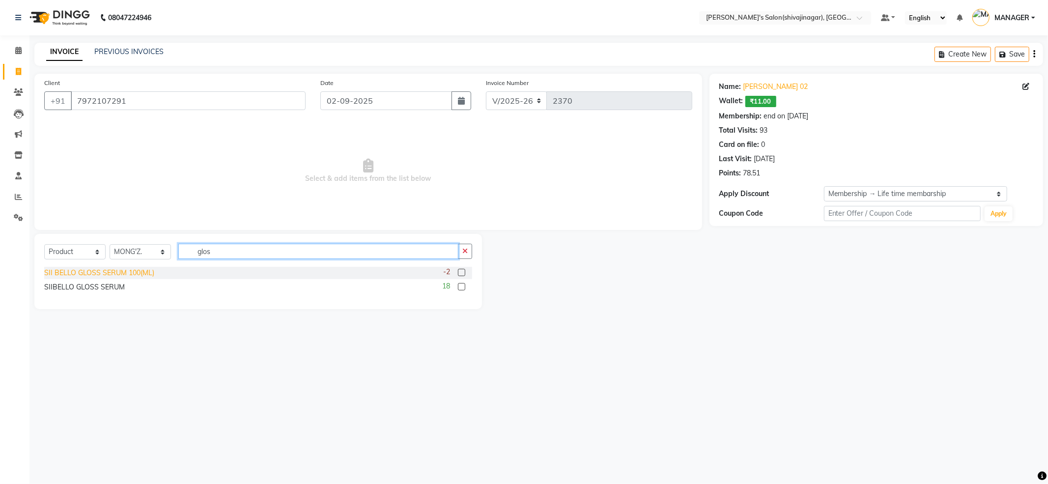
type input "glos"
click at [90, 269] on div "SII BELLO GLOSS SERUM 100(ML)" at bounding box center [99, 273] width 110 height 10
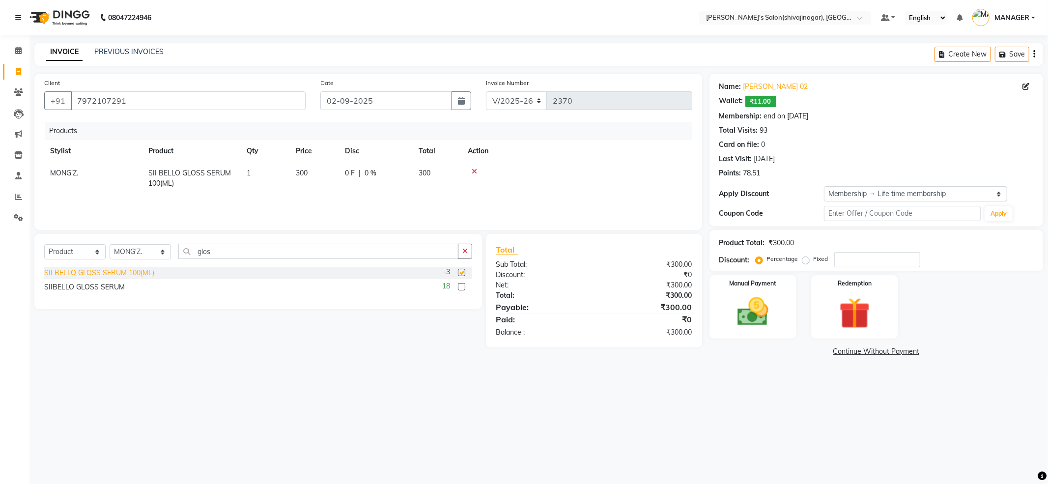
checkbox input "false"
click at [733, 299] on img at bounding box center [752, 311] width 53 height 37
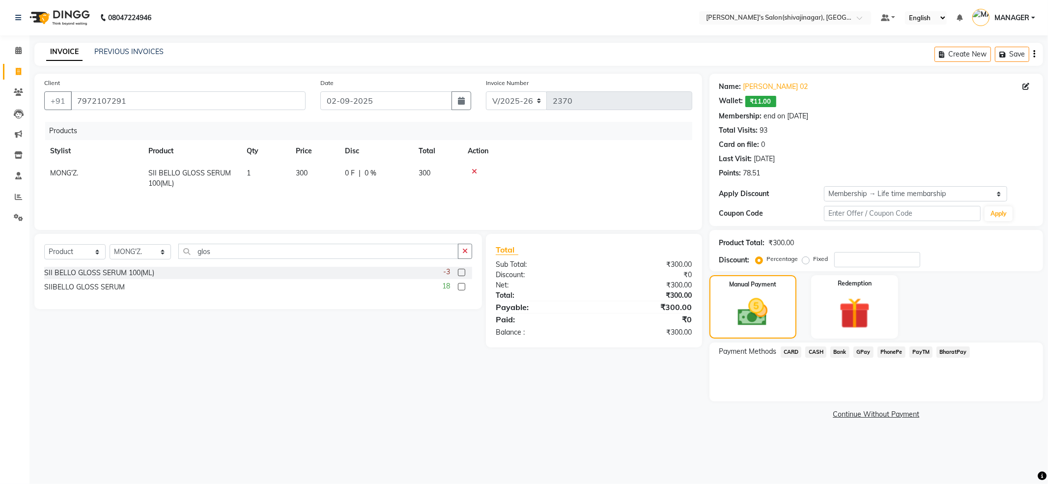
click at [914, 354] on span "PayTM" at bounding box center [921, 351] width 24 height 11
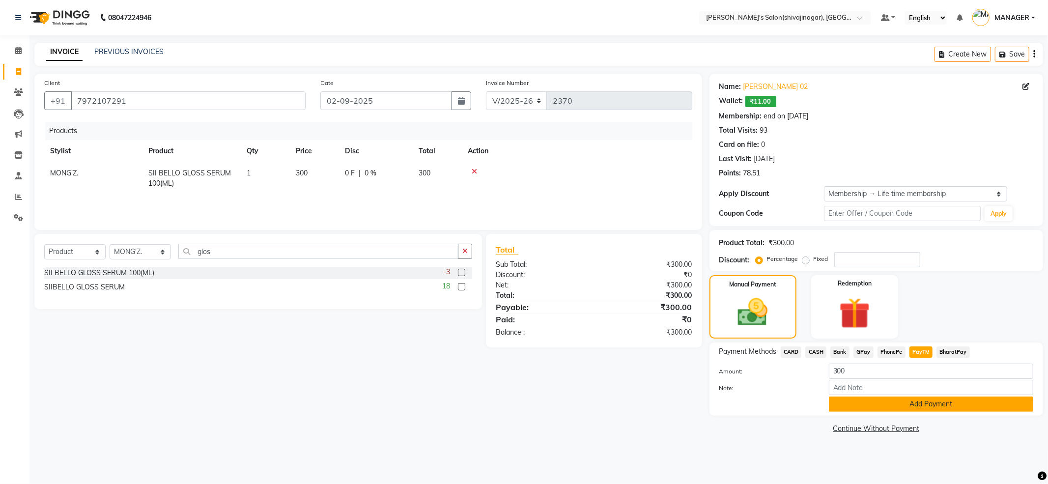
drag, startPoint x: 916, startPoint y: 411, endPoint x: 911, endPoint y: 408, distance: 6.2
click at [911, 408] on button "Add Payment" at bounding box center [931, 403] width 204 height 15
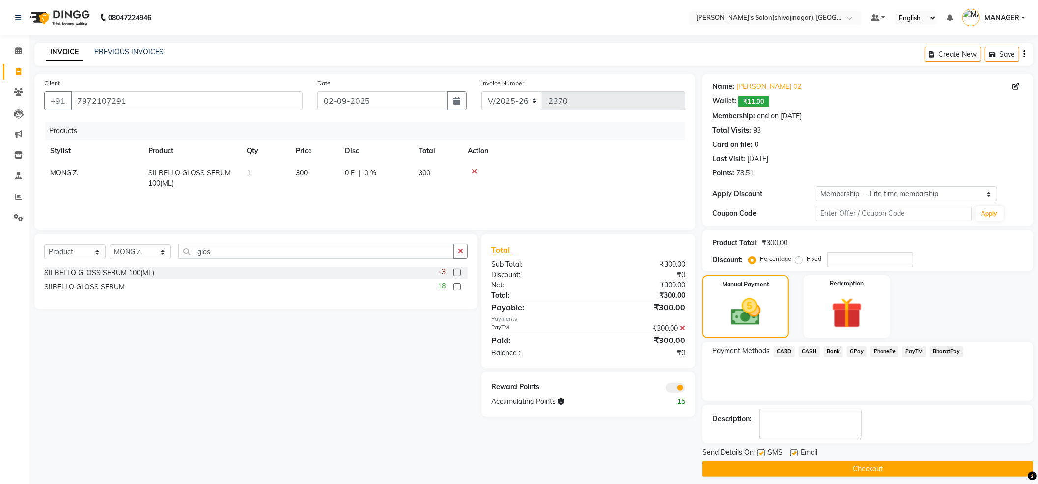
scroll to position [8, 0]
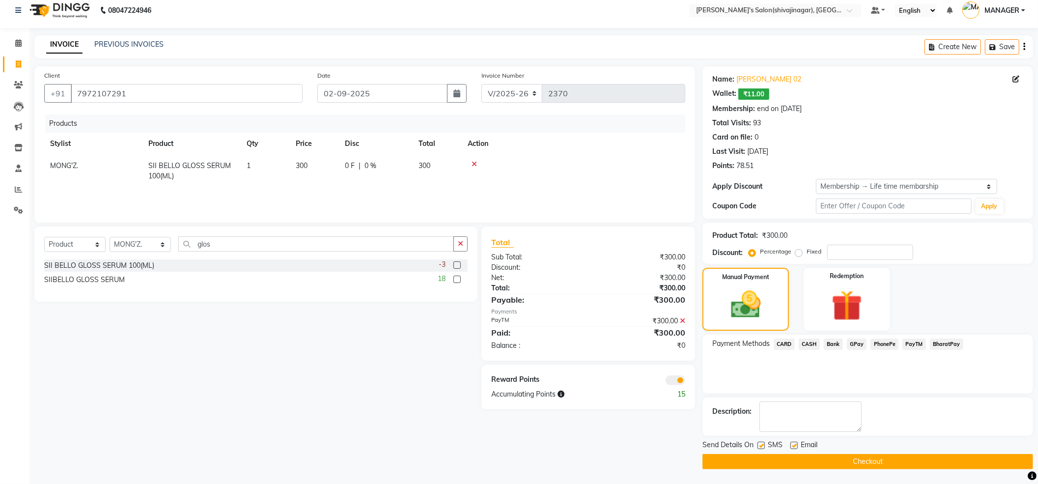
click at [681, 378] on span at bounding box center [675, 380] width 20 height 10
click at [685, 382] on input "checkbox" at bounding box center [685, 382] width 0 height 0
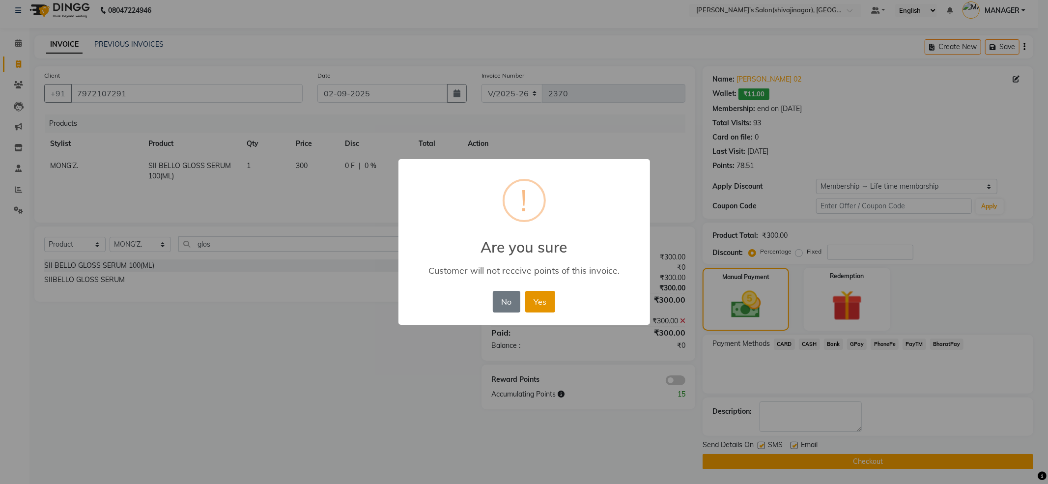
click at [535, 304] on button "Yes" at bounding box center [540, 302] width 30 height 22
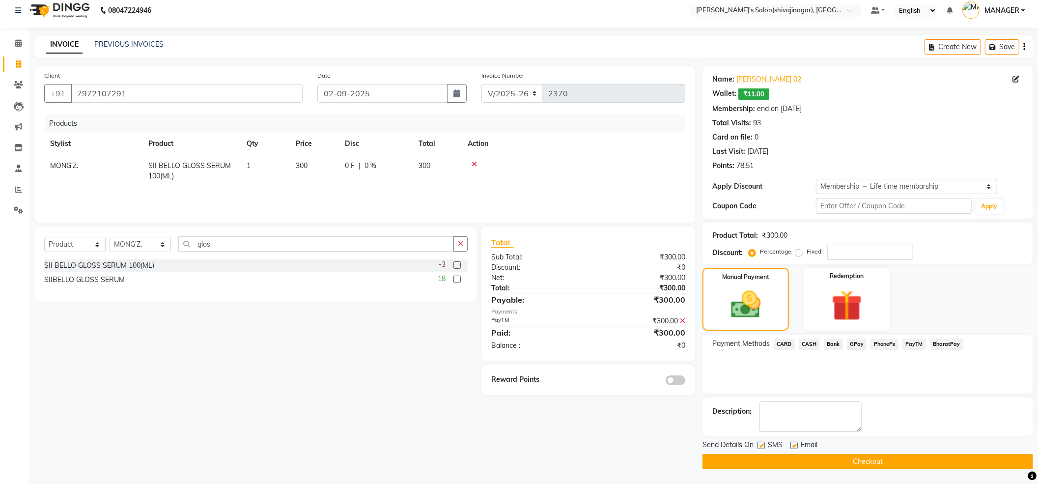
click at [844, 462] on button "Checkout" at bounding box center [867, 461] width 331 height 15
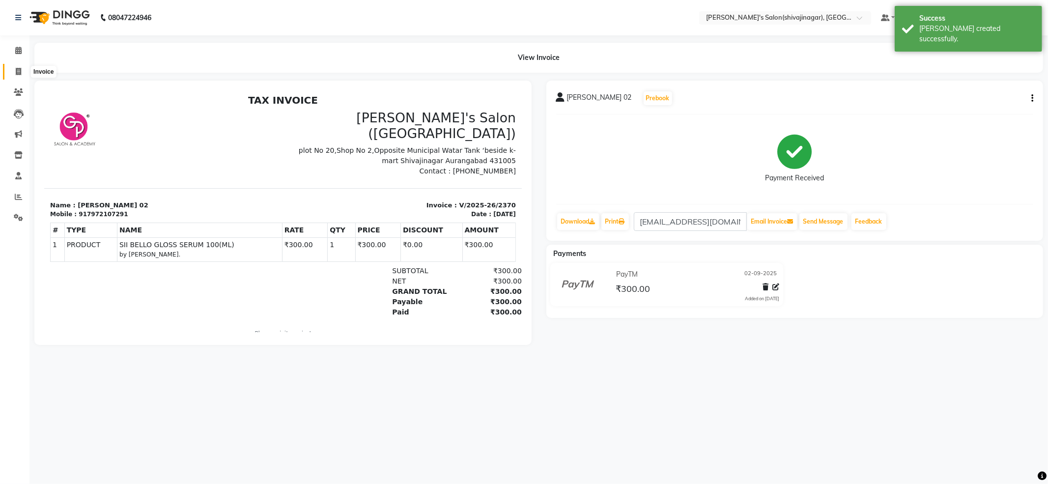
click at [19, 72] on icon at bounding box center [18, 71] width 5 height 7
select select "service"
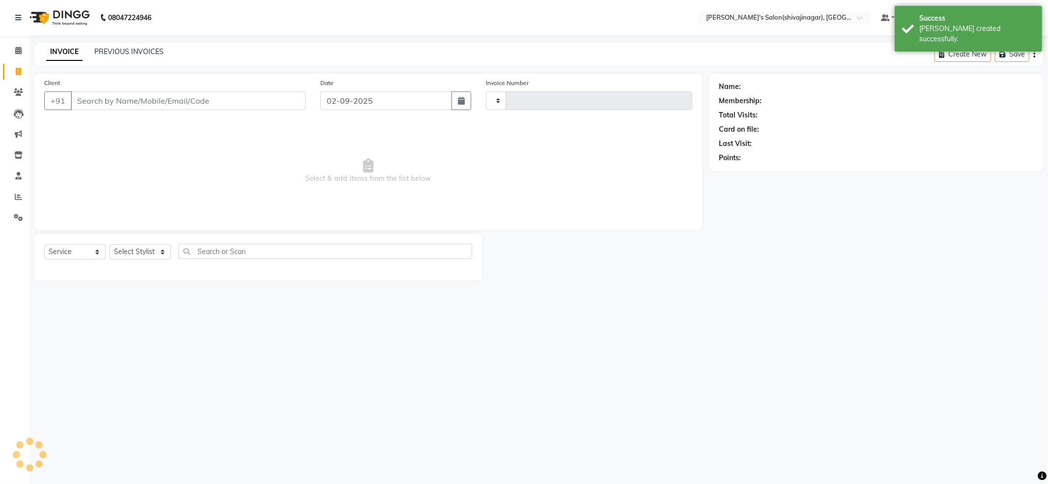
type input "2371"
select select "4174"
click at [161, 57] on div "INVOICE PREVIOUS INVOICES" at bounding box center [104, 52] width 141 height 11
click at [150, 55] on link "PREVIOUS INVOICES" at bounding box center [128, 51] width 69 height 9
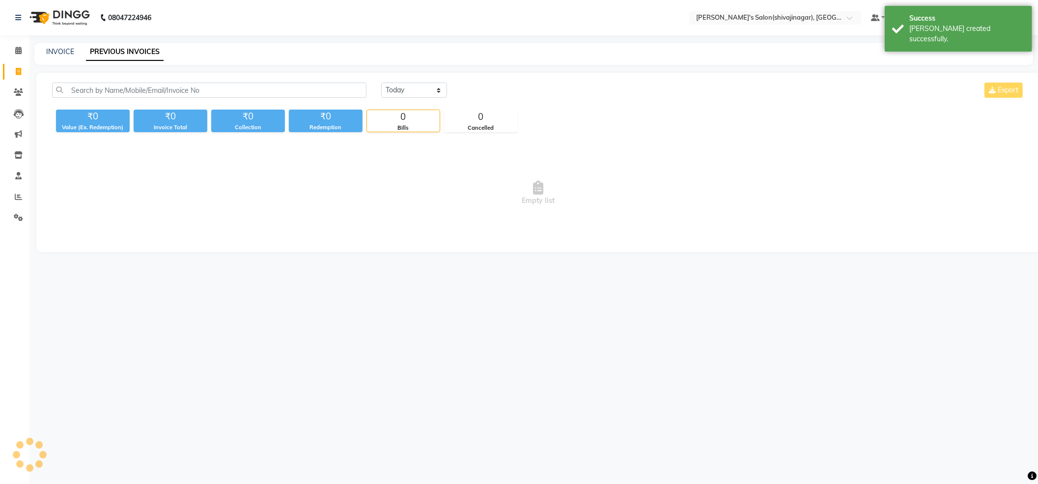
click at [147, 48] on link "PREVIOUS INVOICES" at bounding box center [125, 52] width 78 height 18
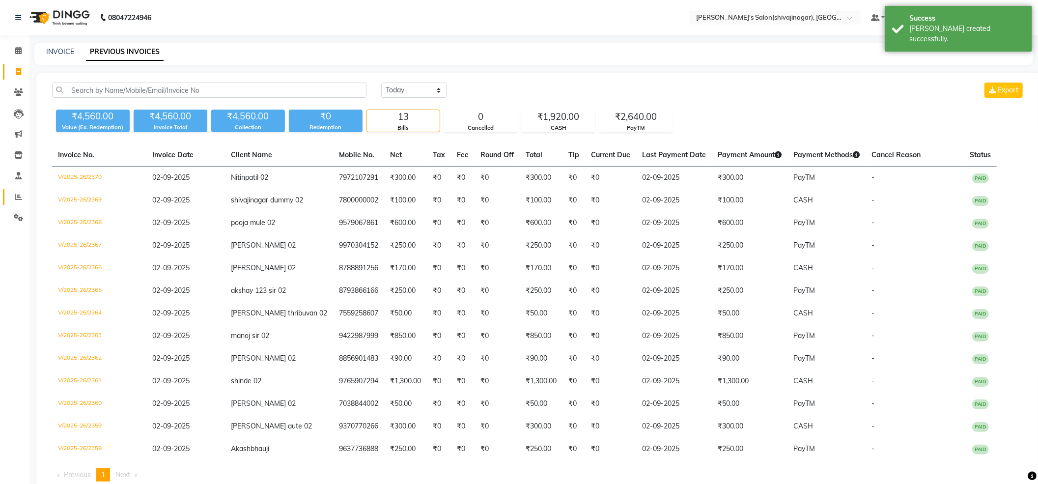
drag, startPoint x: 8, startPoint y: 203, endPoint x: 11, endPoint y: 197, distance: 6.8
click at [9, 203] on link "Reports" at bounding box center [15, 197] width 24 height 16
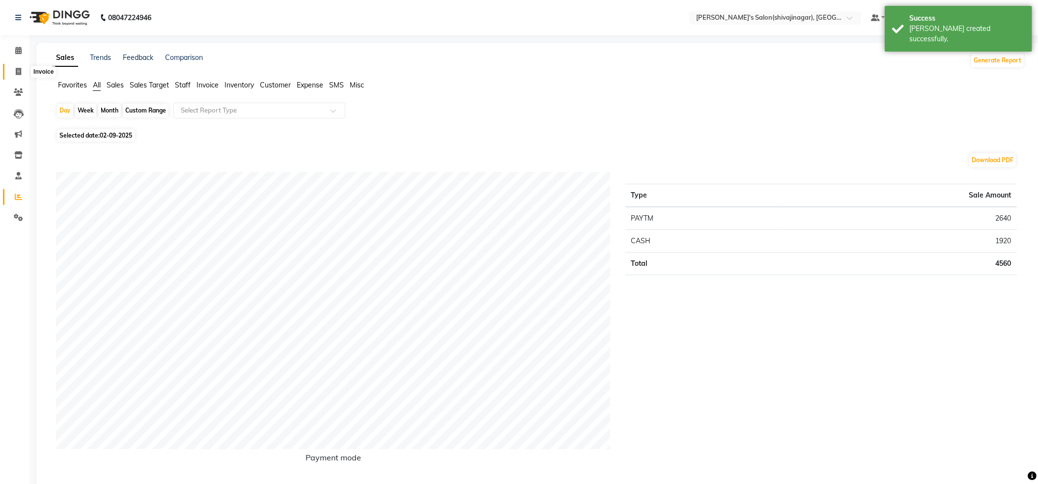
click at [19, 71] on icon at bounding box center [18, 71] width 5 height 7
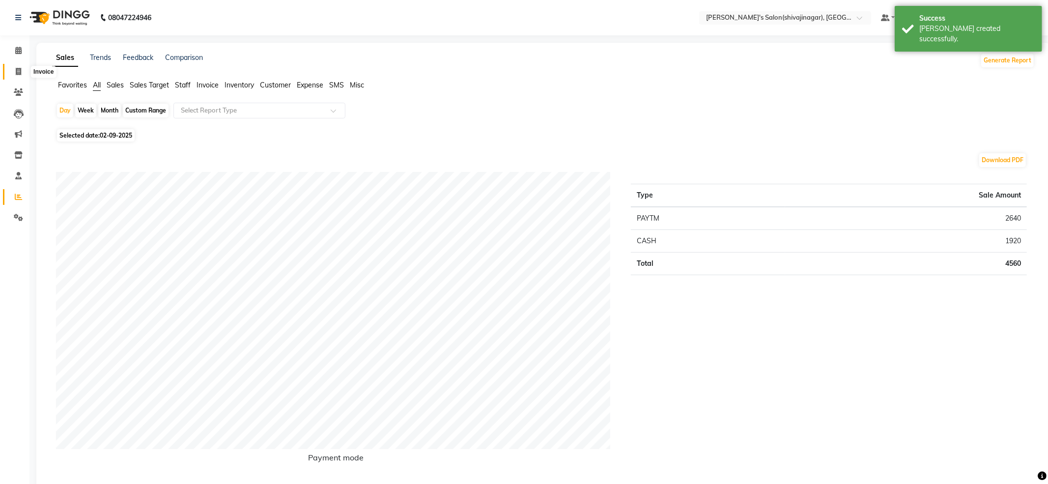
select select "service"
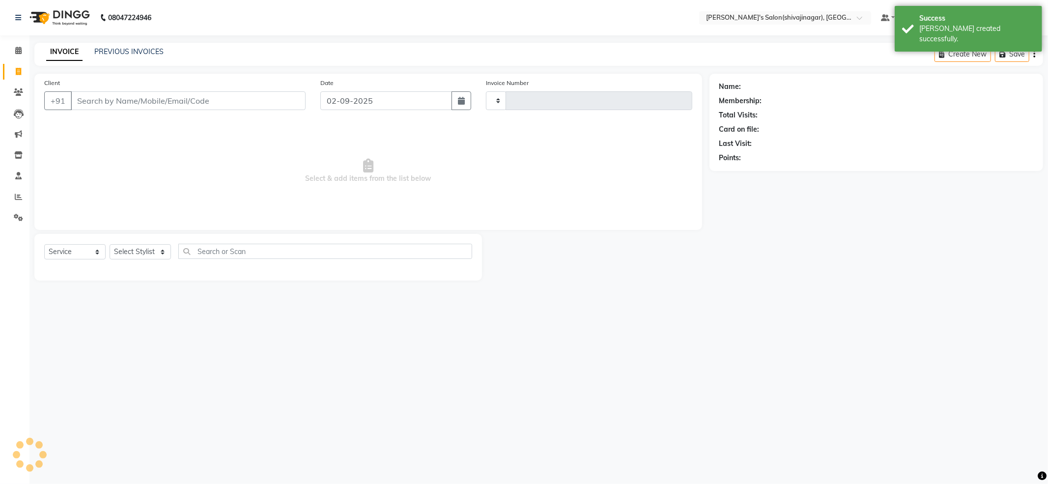
type input "2371"
select select "4174"
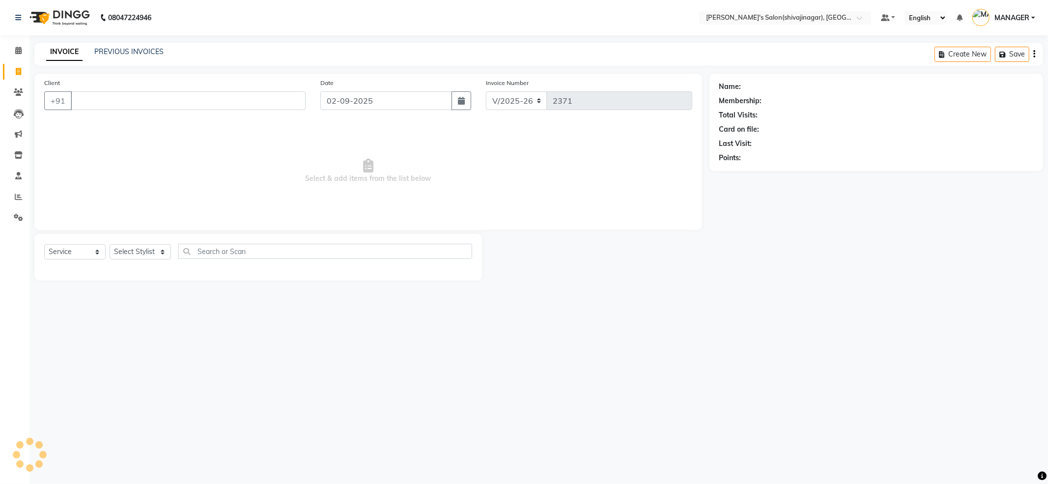
click at [145, 99] on input "Client" at bounding box center [188, 100] width 235 height 19
click at [244, 207] on span "Select & add items from the list below" at bounding box center [368, 171] width 648 height 98
click at [146, 48] on link "PREVIOUS INVOICES" at bounding box center [128, 51] width 69 height 9
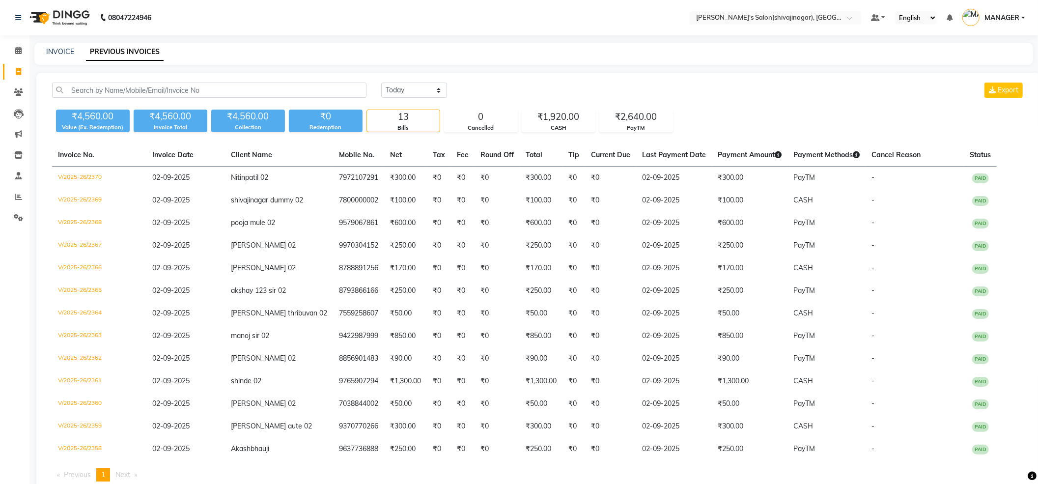
click at [579, 48] on div "INVOICE PREVIOUS INVOICES" at bounding box center [527, 52] width 987 height 10
click at [560, 18] on nav "08047224946 Select Location × Girja's Salon(shivajinagar), Shivaji Nagar Defaul…" at bounding box center [519, 17] width 1038 height 35
click at [998, 16] on span "MANAGER" at bounding box center [1001, 18] width 35 height 10
click at [962, 68] on link "Sign out" at bounding box center [975, 70] width 90 height 15
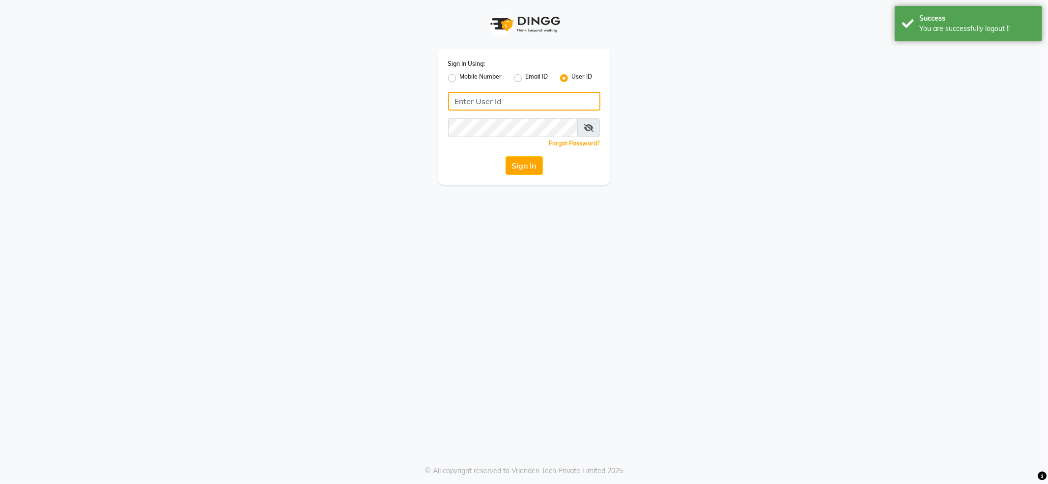
type input "7888029666"
click at [488, 88] on div "Sign In Using: Mobile Number Email ID User ID 7888029666 Remember me Forgot Pas…" at bounding box center [524, 117] width 172 height 136
click at [478, 70] on div "Sign In Using: Mobile Number Email ID User ID" at bounding box center [524, 71] width 152 height 26
click at [472, 76] on label "Mobile Number" at bounding box center [481, 78] width 42 height 12
click at [466, 76] on input "Mobile Number" at bounding box center [463, 75] width 6 height 6
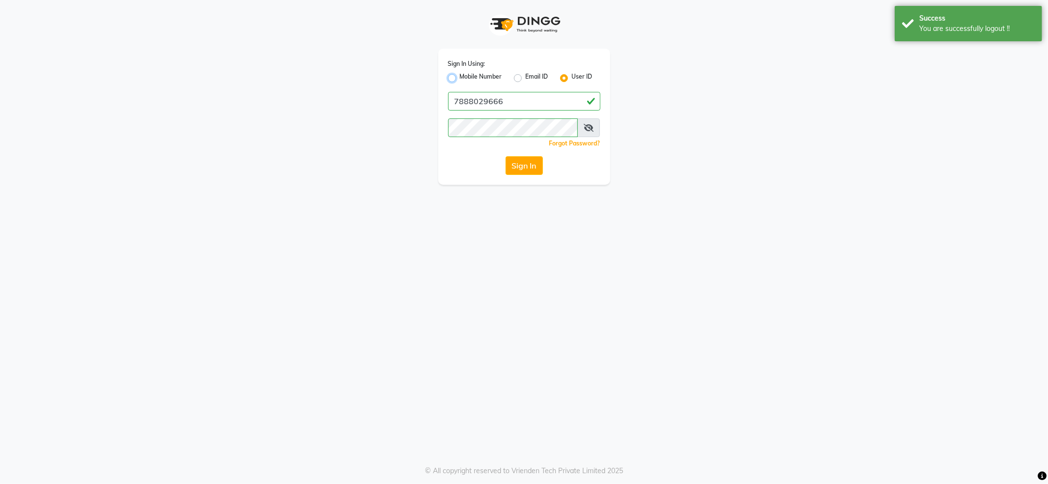
radio input "true"
radio input "false"
click at [502, 99] on input "Username" at bounding box center [540, 101] width 119 height 19
type input "7888039666"
click at [520, 164] on button "Sign In" at bounding box center [523, 165] width 37 height 19
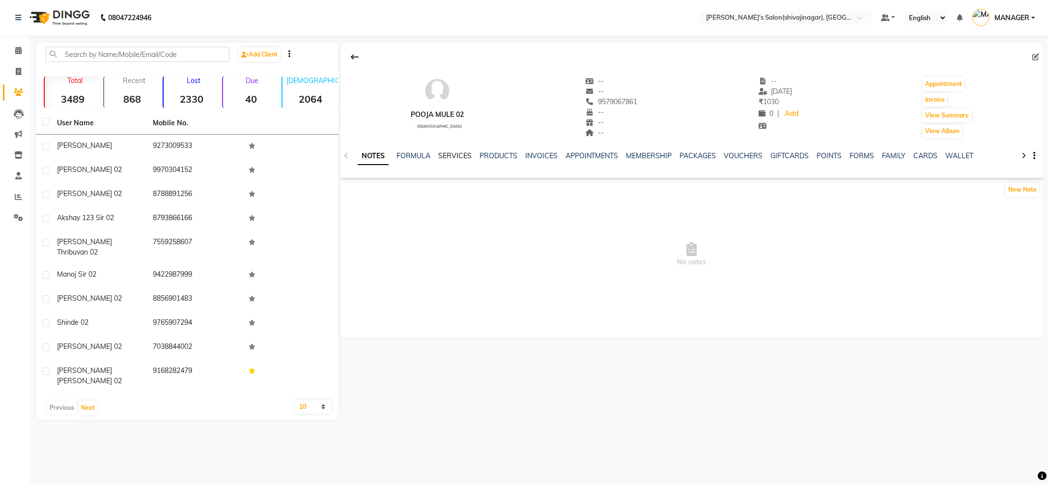
click at [460, 156] on link "SERVICES" at bounding box center [454, 155] width 33 height 9
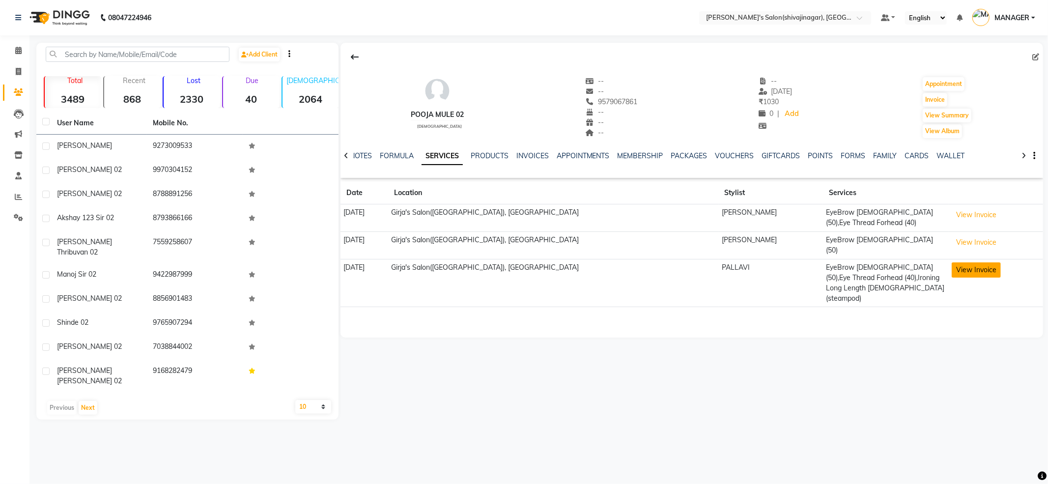
click at [967, 264] on button "View Invoice" at bounding box center [975, 269] width 49 height 15
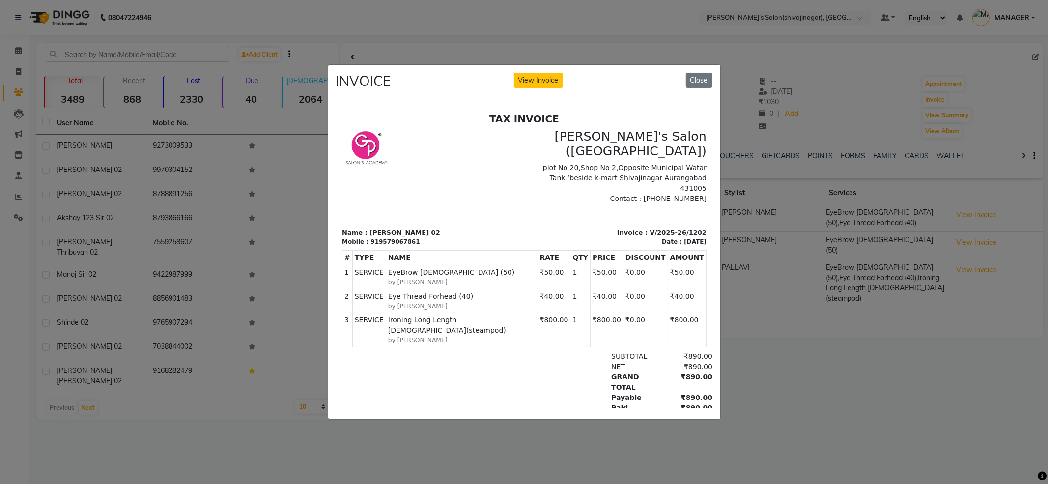
click at [758, 355] on ngb-modal-window "INVOICE View Invoice Close" at bounding box center [524, 242] width 1048 height 484
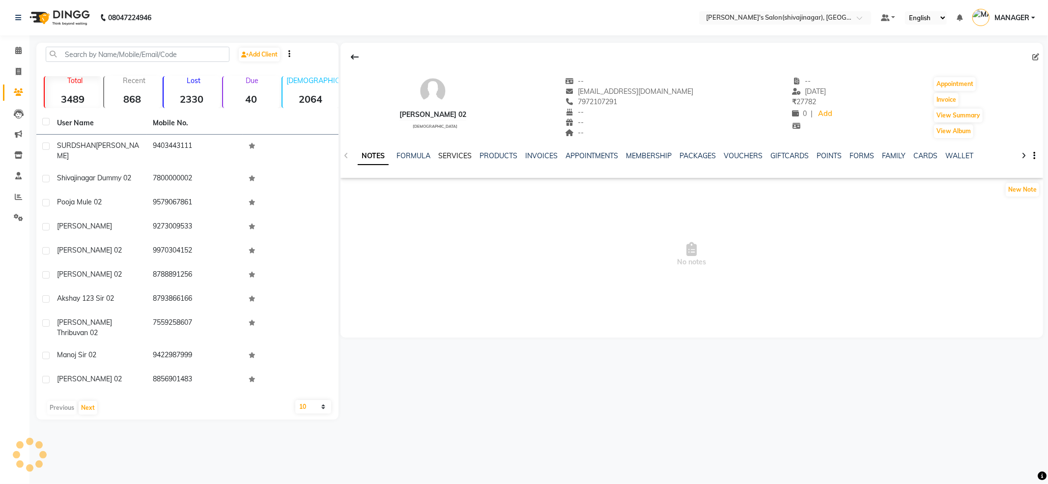
click at [440, 154] on link "SERVICES" at bounding box center [454, 155] width 33 height 9
